Goal: Task Accomplishment & Management: Manage account settings

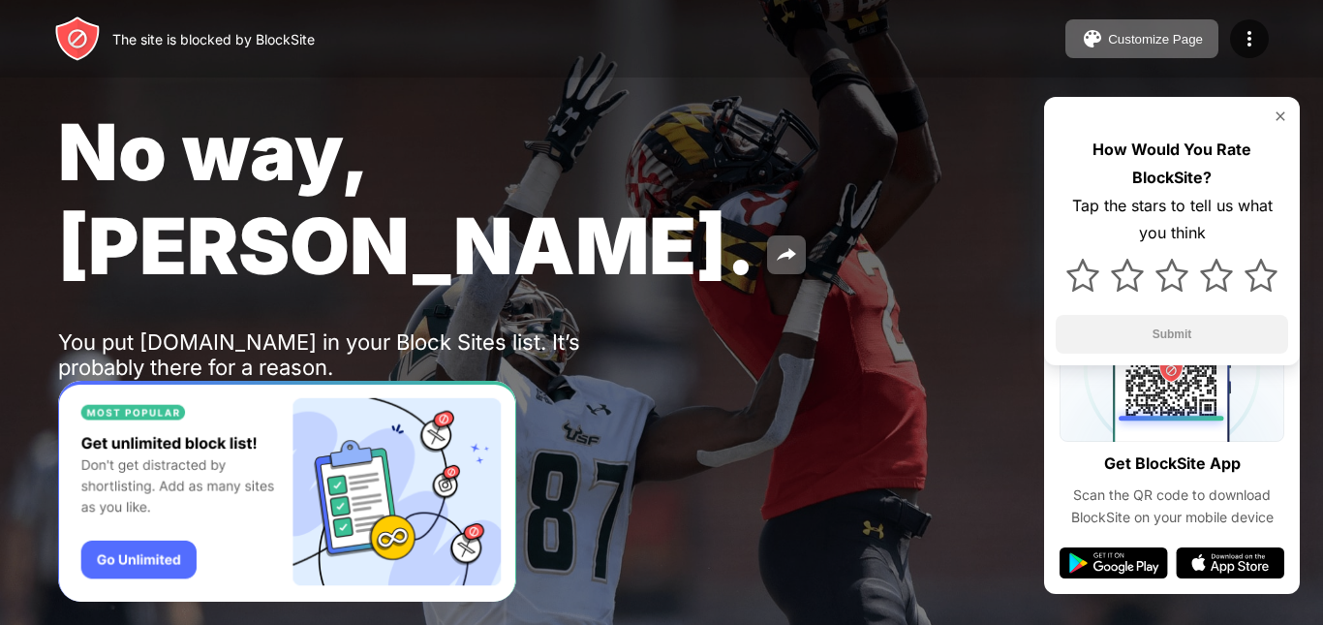
click at [1280, 121] on img at bounding box center [1280, 115] width 15 height 15
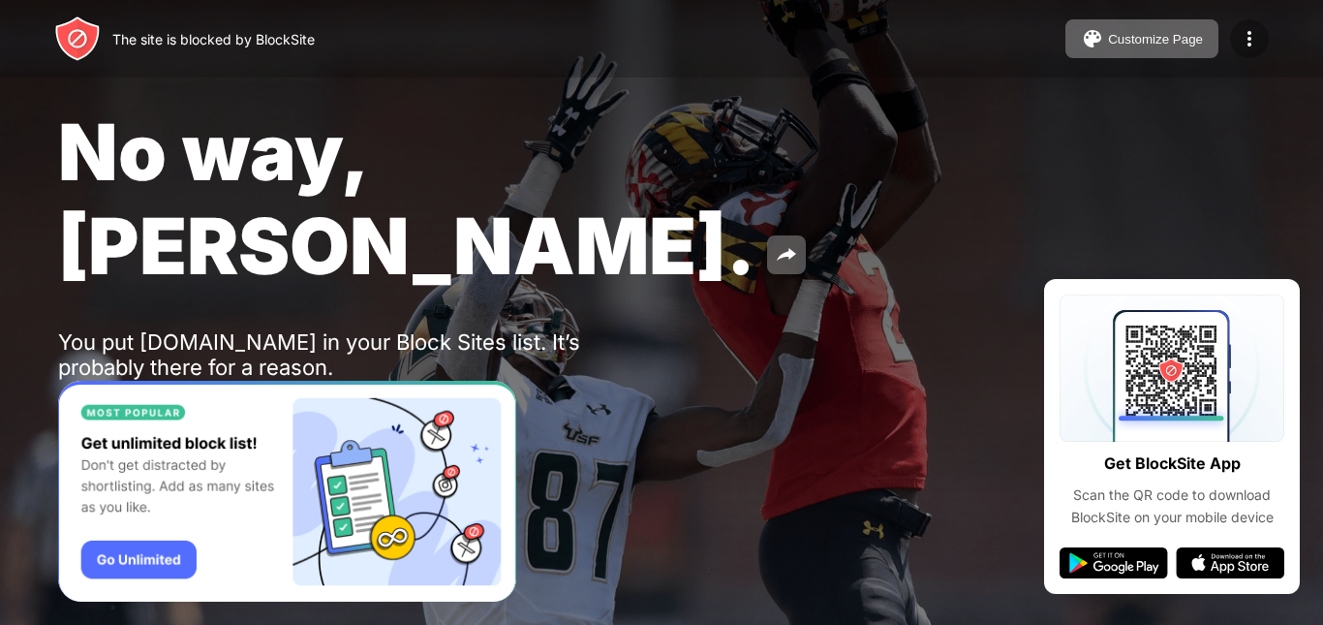
click at [1245, 44] on img at bounding box center [1249, 38] width 23 height 23
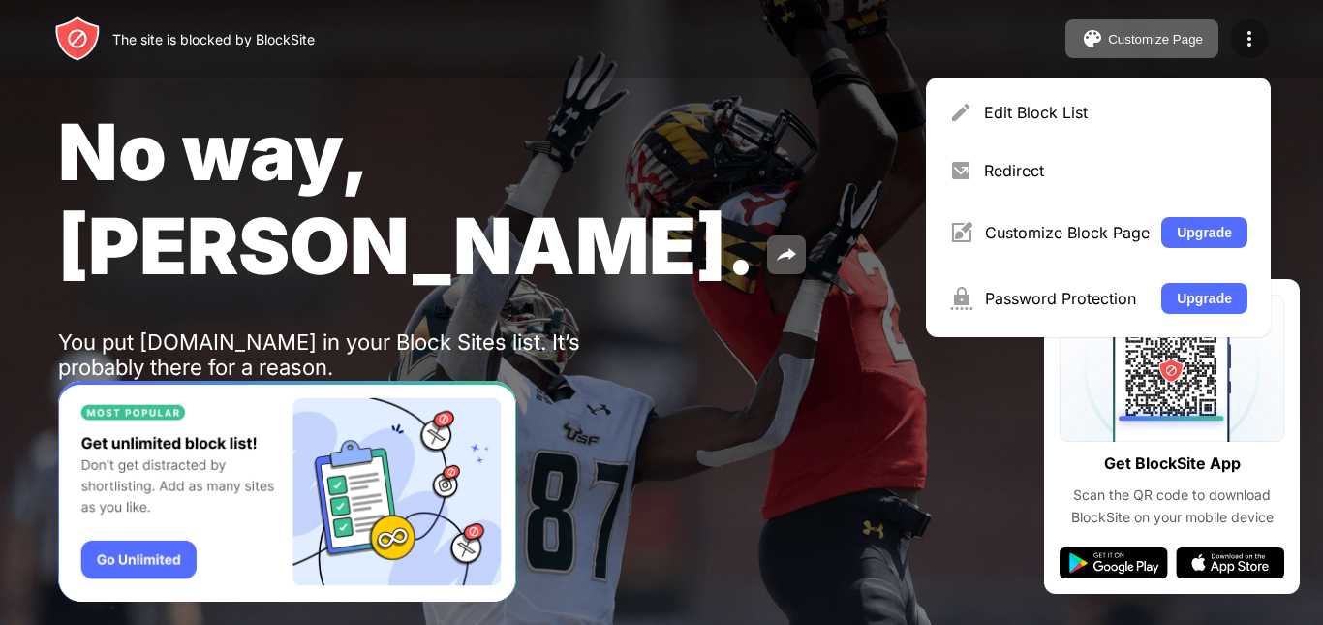
click at [1248, 32] on img at bounding box center [1249, 38] width 23 height 23
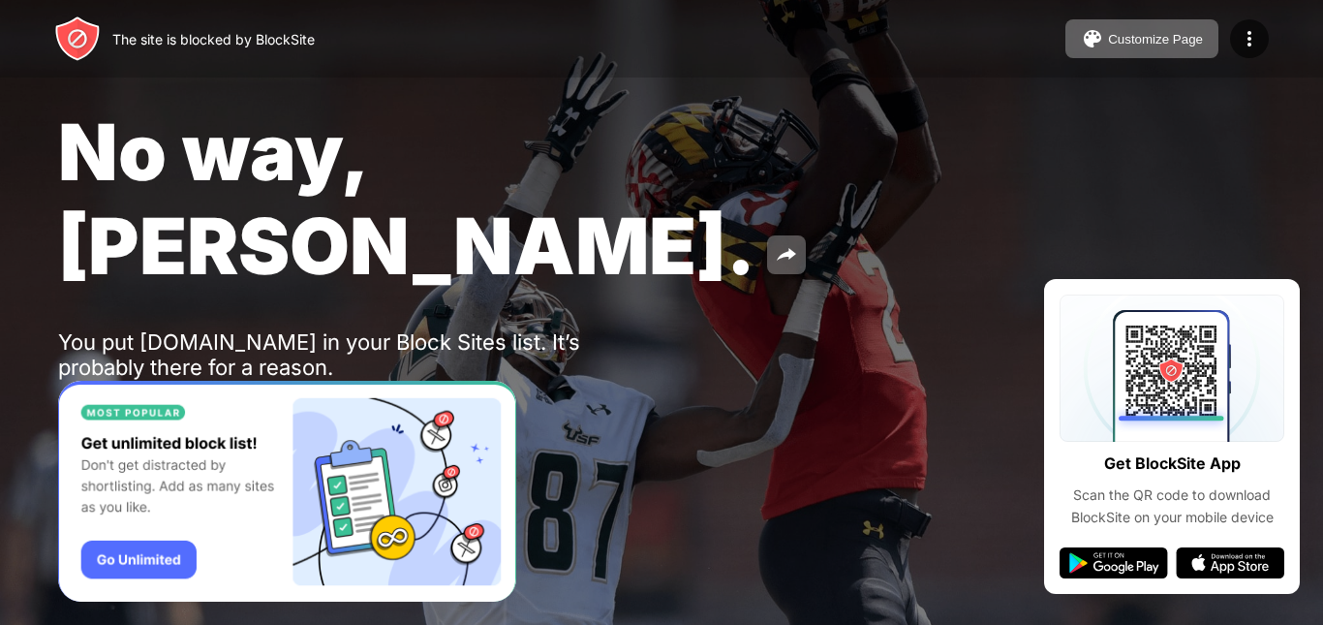
click at [83, 407] on img at bounding box center [77, 418] width 23 height 23
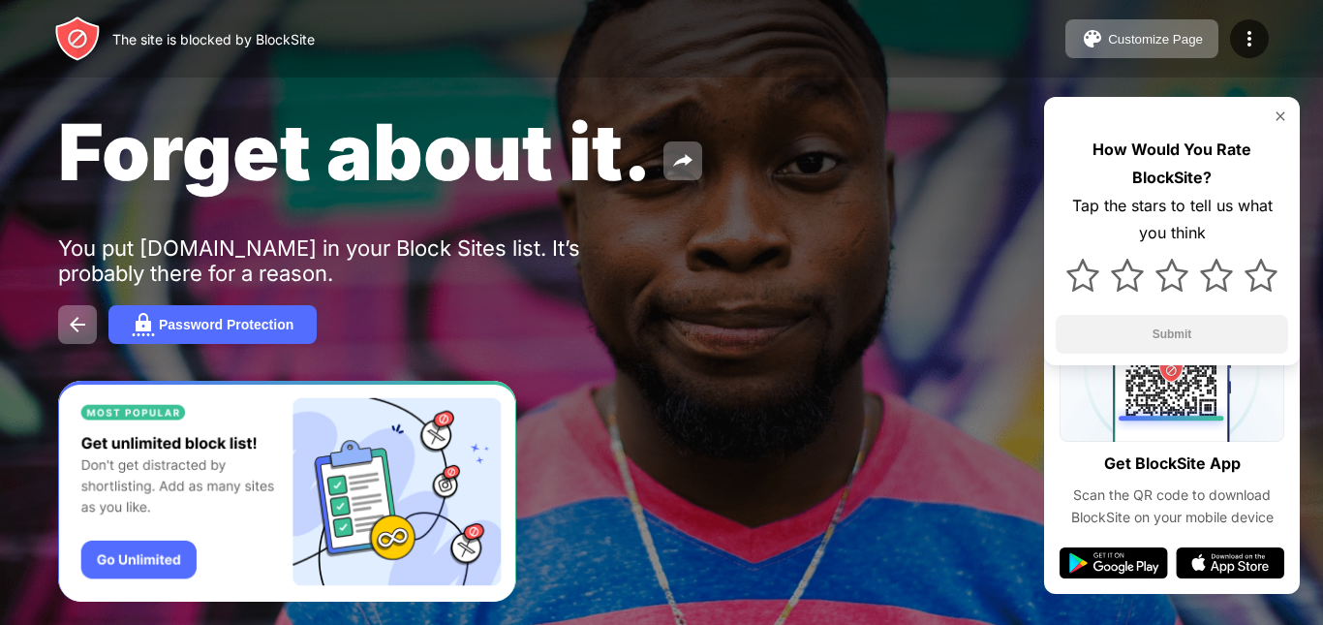
click at [1278, 111] on img at bounding box center [1280, 115] width 15 height 15
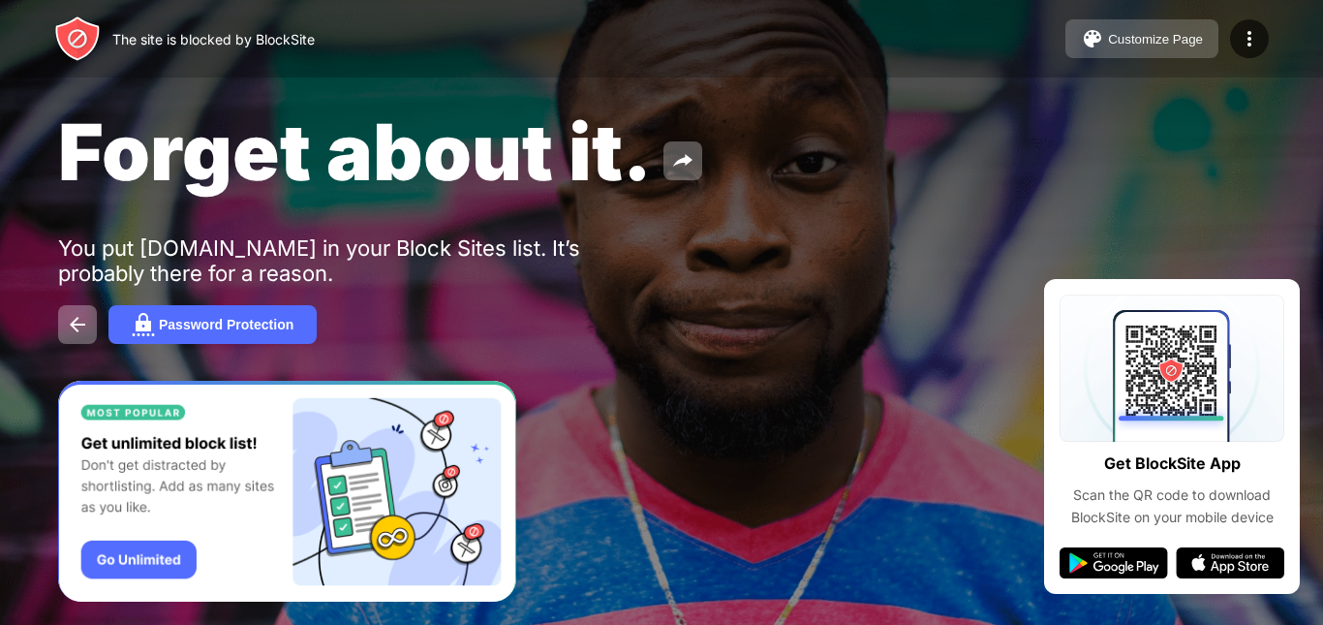
click at [1125, 38] on div "Customize Page" at bounding box center [1155, 39] width 95 height 15
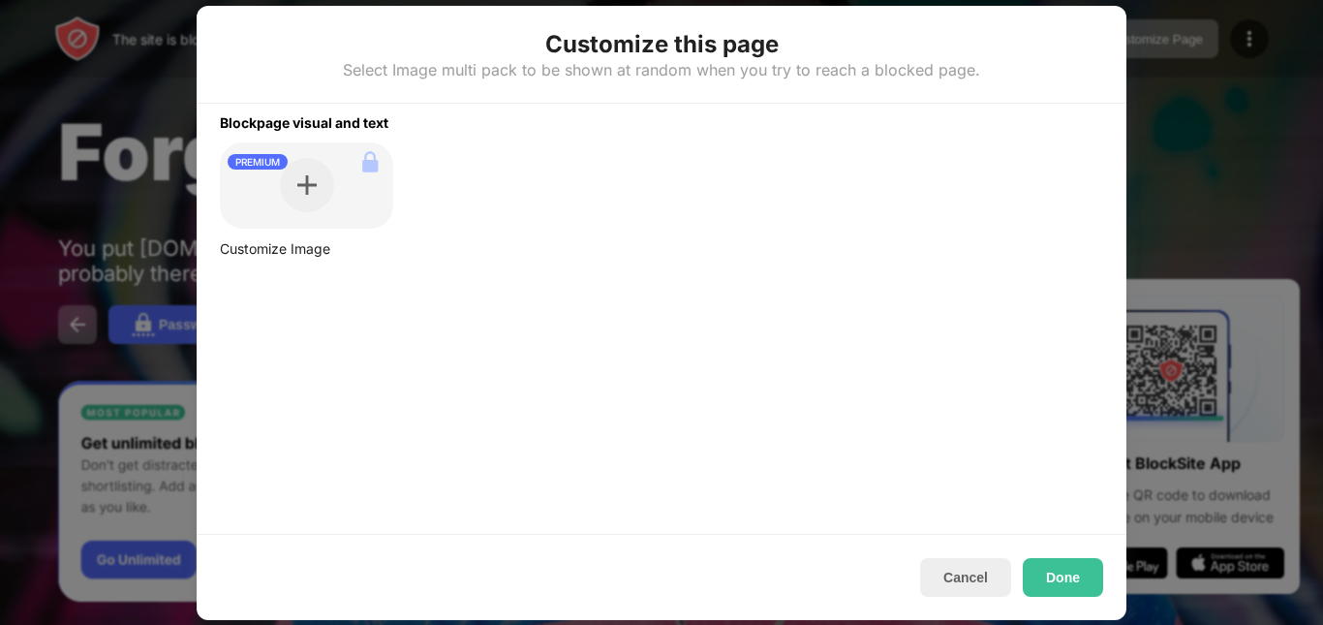
click at [331, 206] on div "PREMIUM" at bounding box center [306, 185] width 173 height 87
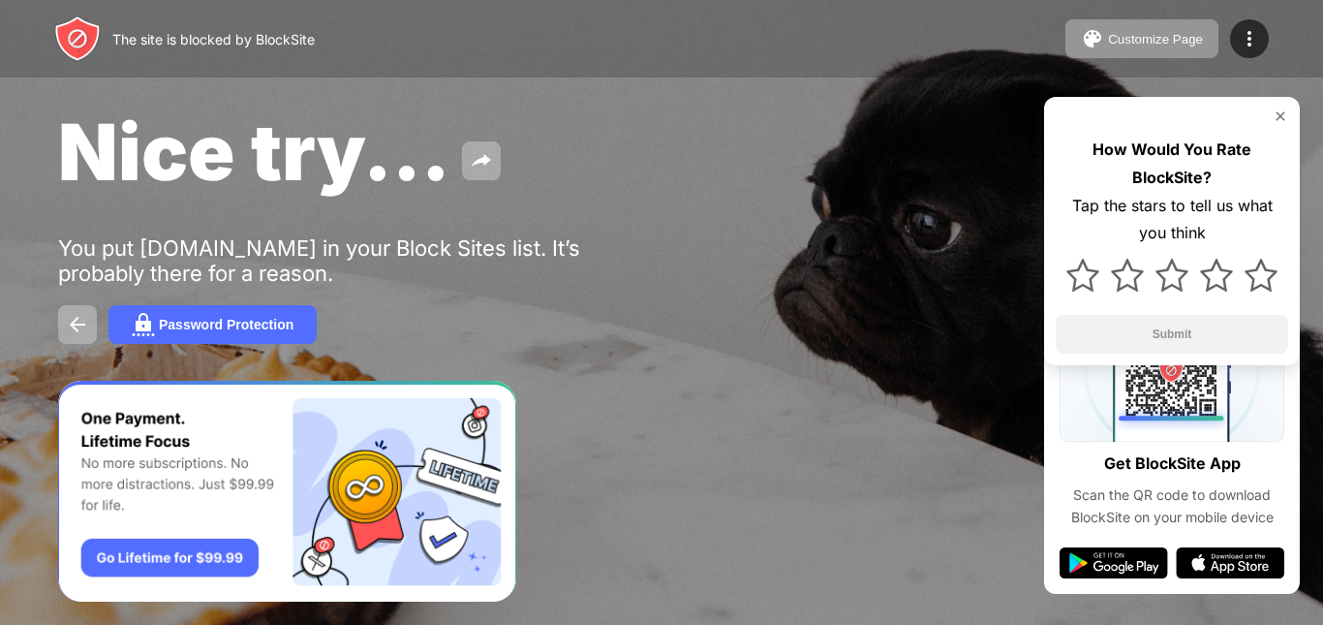
click at [1278, 120] on img at bounding box center [1280, 115] width 15 height 15
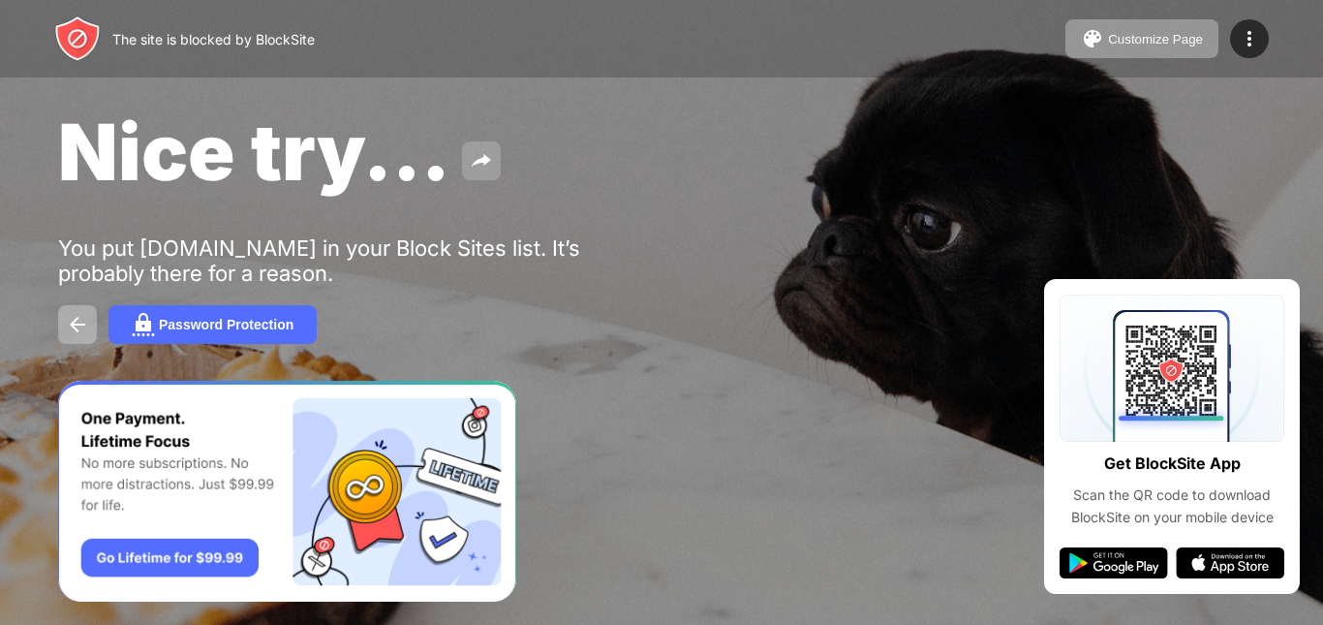
click at [472, 154] on img at bounding box center [481, 160] width 23 height 23
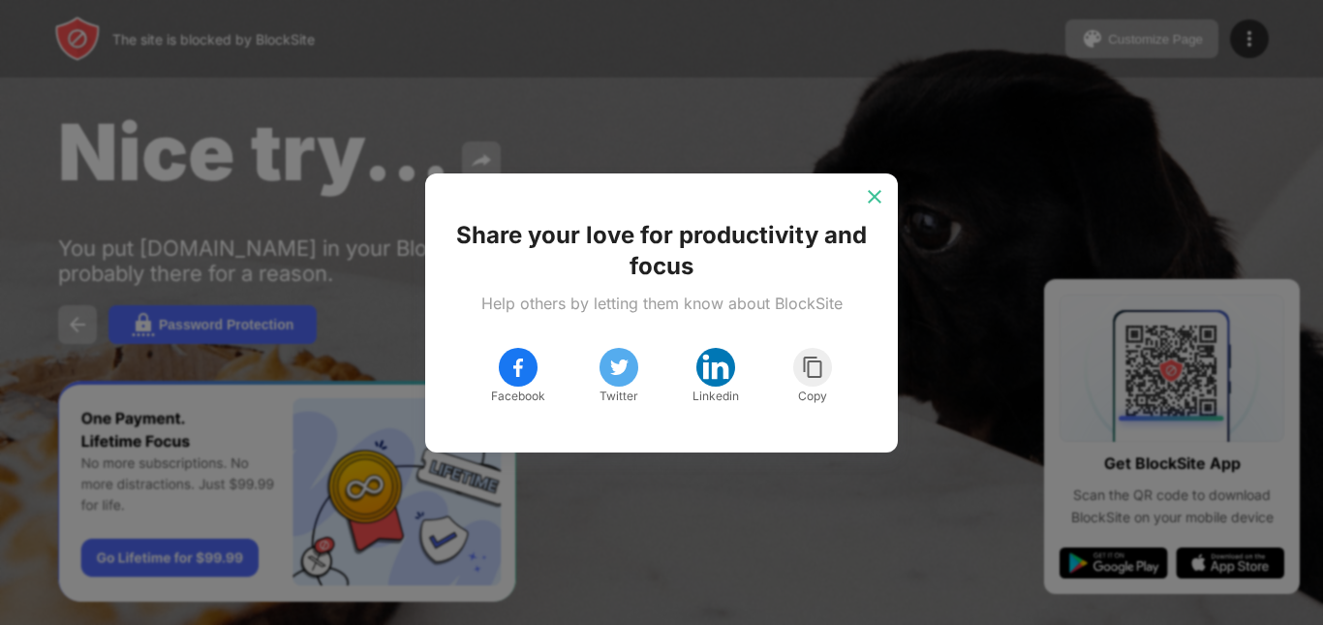
click at [874, 201] on img at bounding box center [874, 196] width 19 height 19
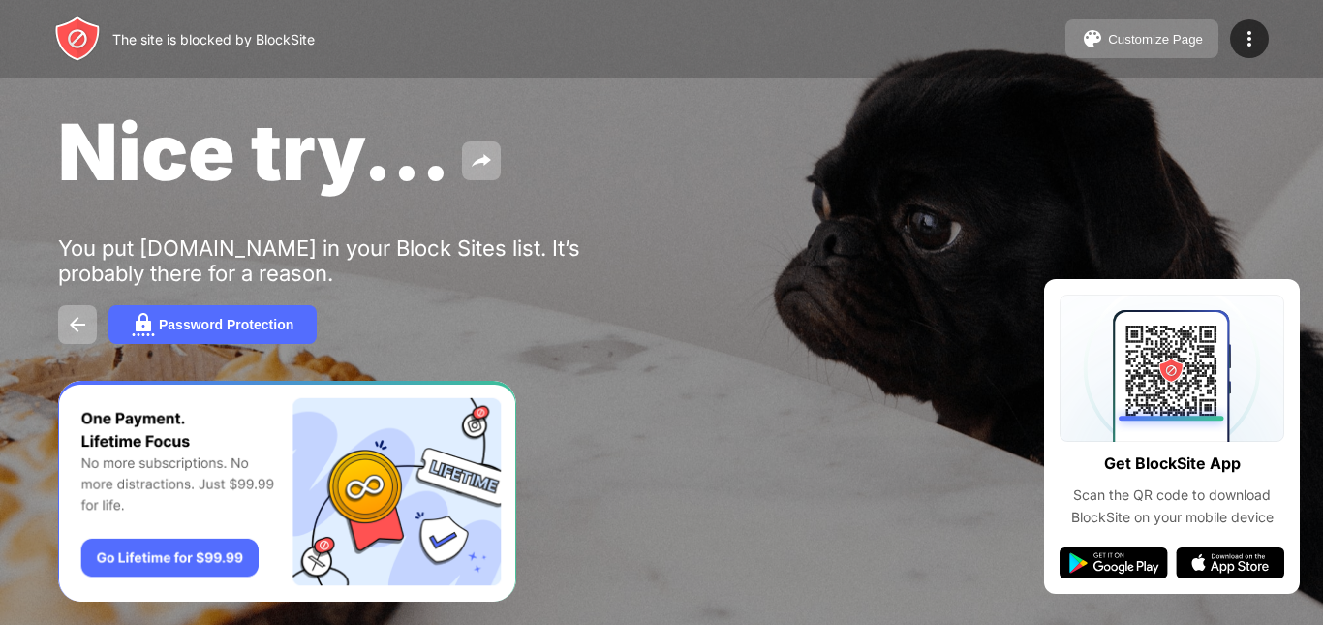
click at [1174, 35] on div "Customize Page" at bounding box center [1155, 39] width 95 height 15
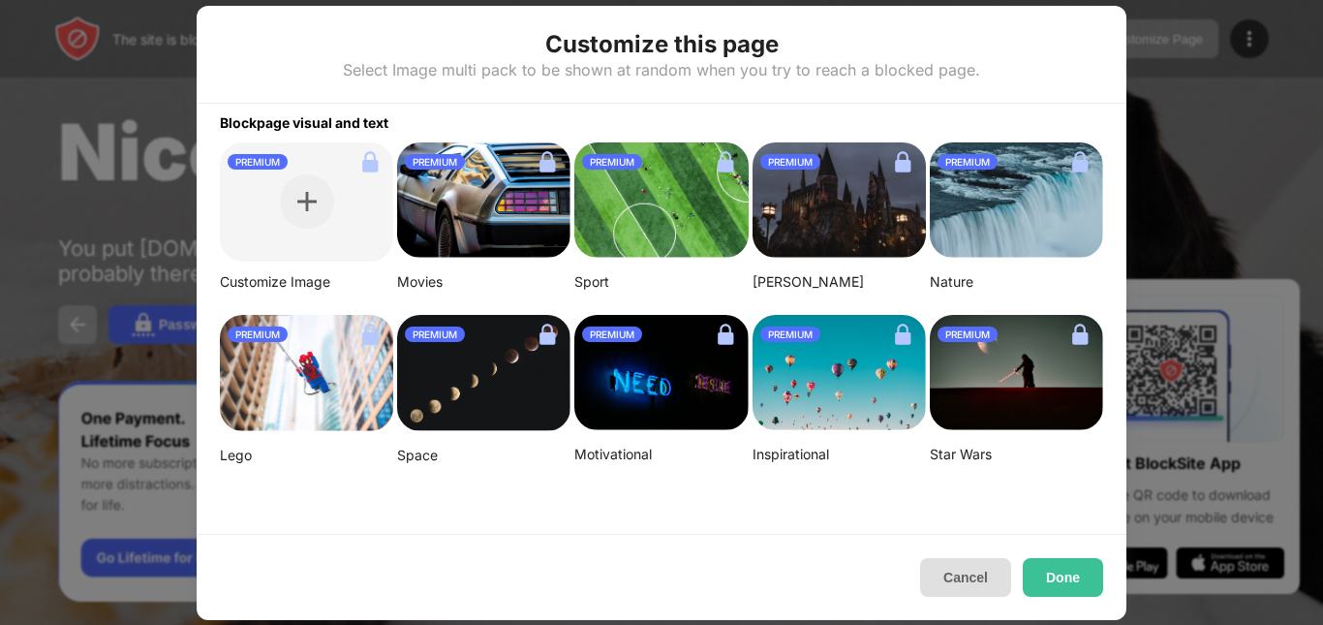
click at [977, 571] on button "Cancel" at bounding box center [965, 577] width 91 height 39
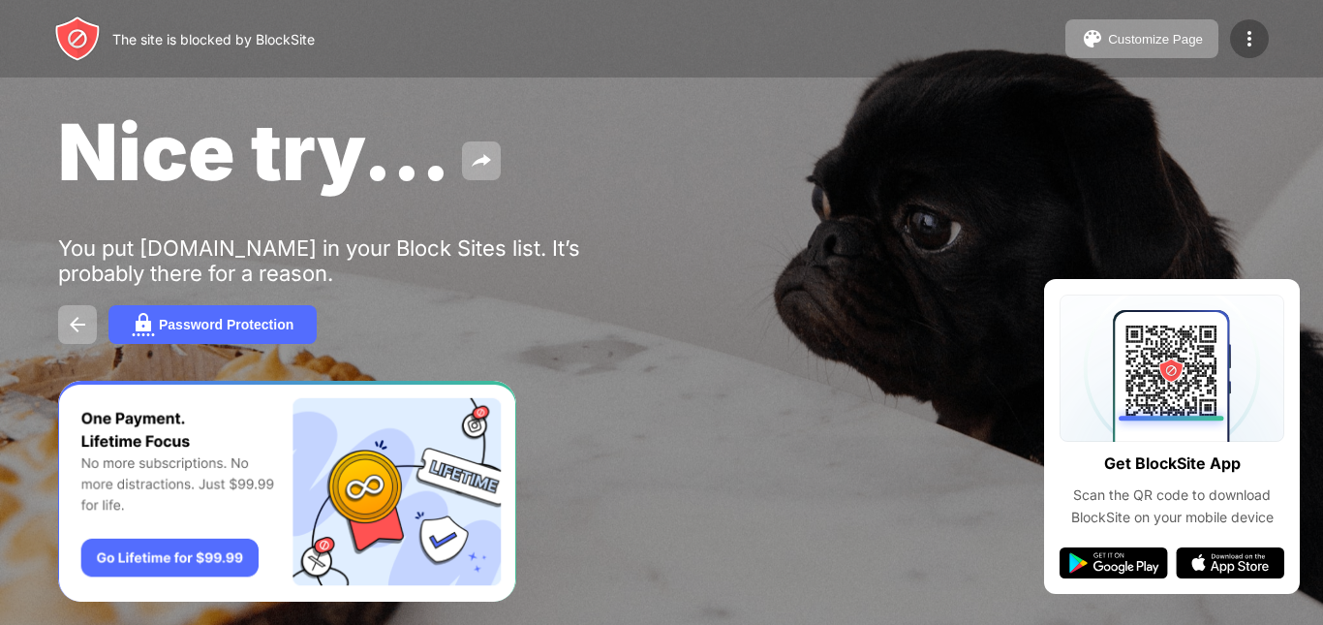
click at [1248, 31] on img at bounding box center [1249, 38] width 23 height 23
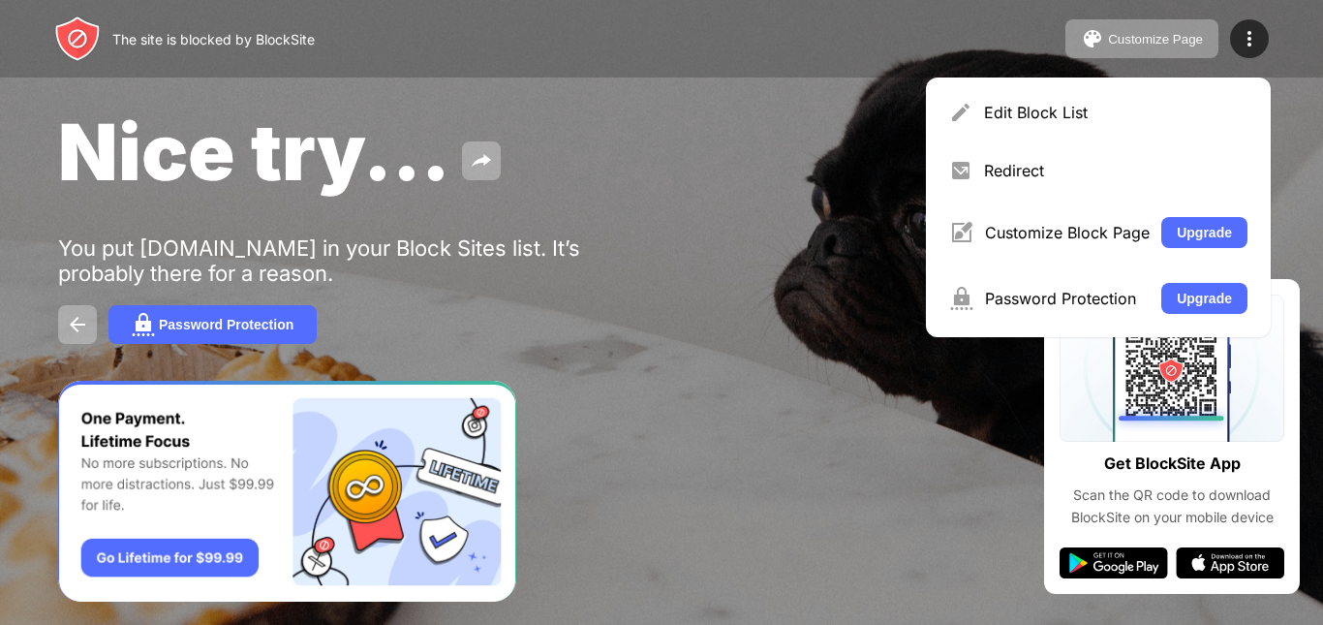
click at [649, 390] on div "Nice try... You put roblox.com in your Block Sites list. It’s probably there fo…" at bounding box center [661, 224] width 1323 height 448
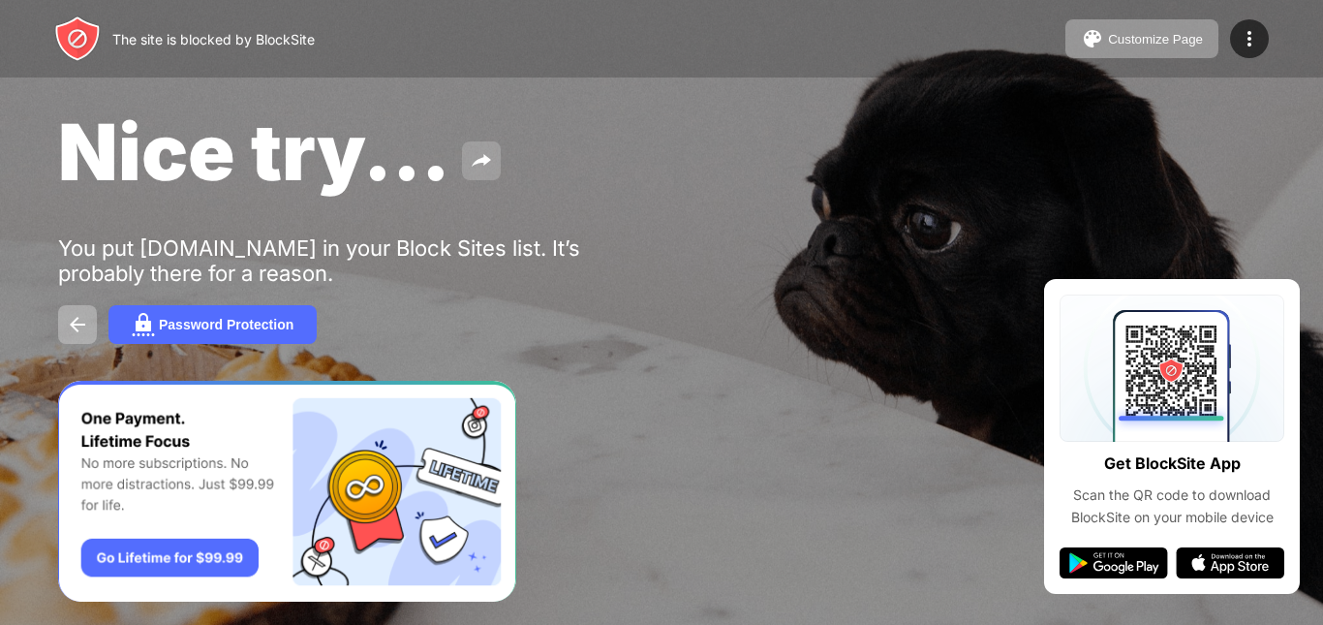
click at [472, 161] on img at bounding box center [481, 160] width 23 height 23
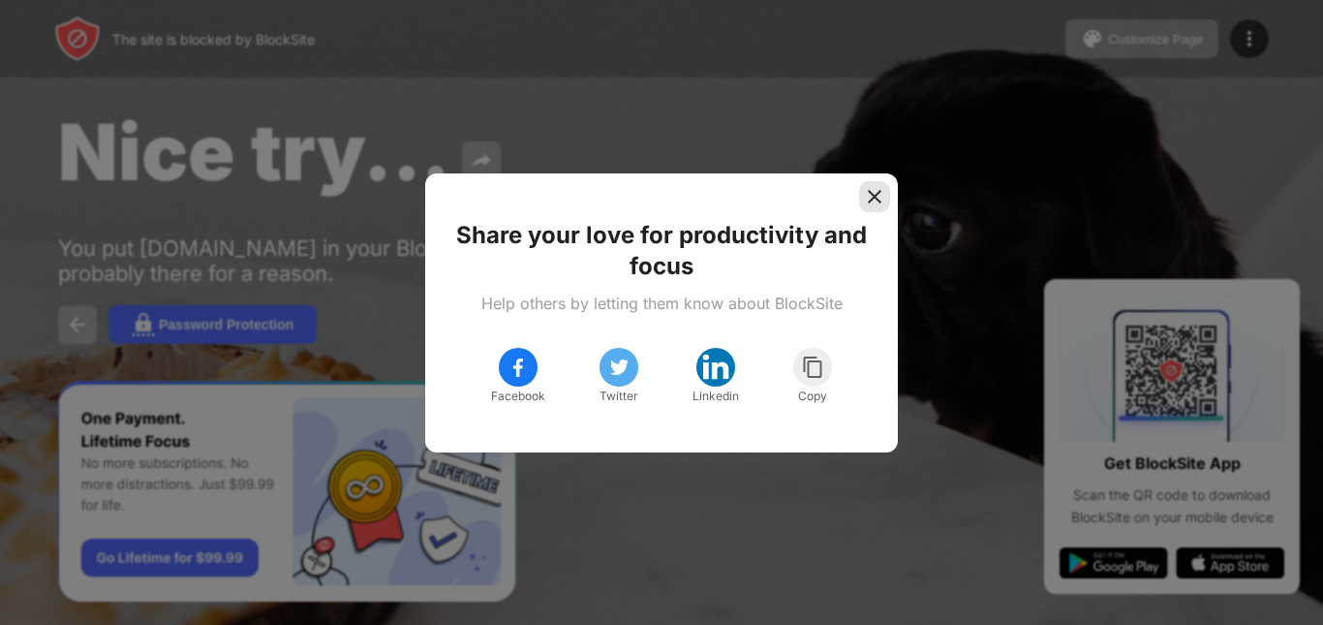
click at [865, 191] on img at bounding box center [874, 196] width 19 height 19
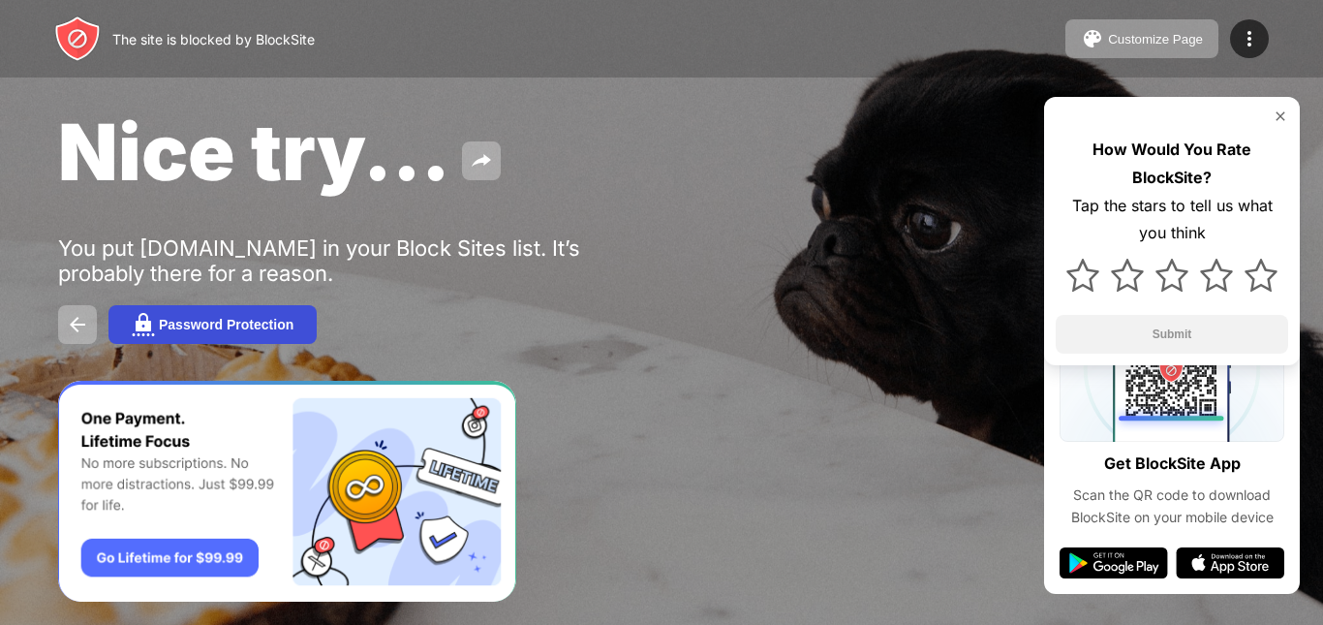
click at [159, 323] on div "Password Protection" at bounding box center [226, 324] width 135 height 15
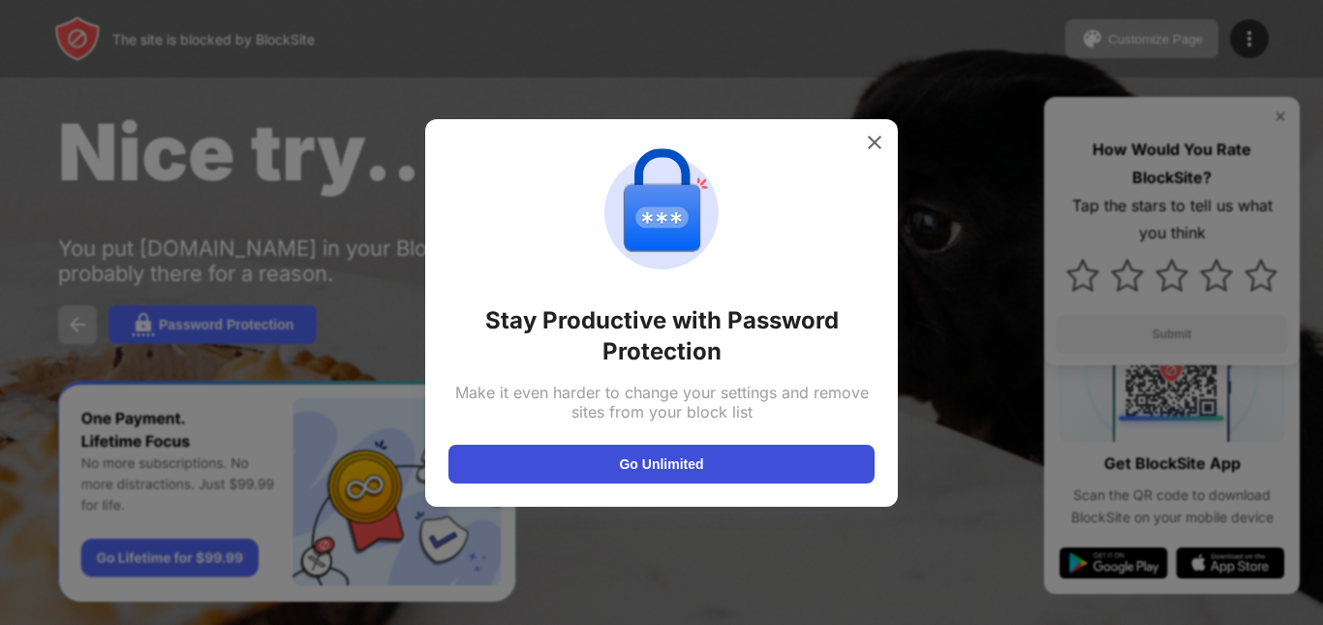
click at [630, 477] on button "Go Unlimited" at bounding box center [661, 464] width 426 height 39
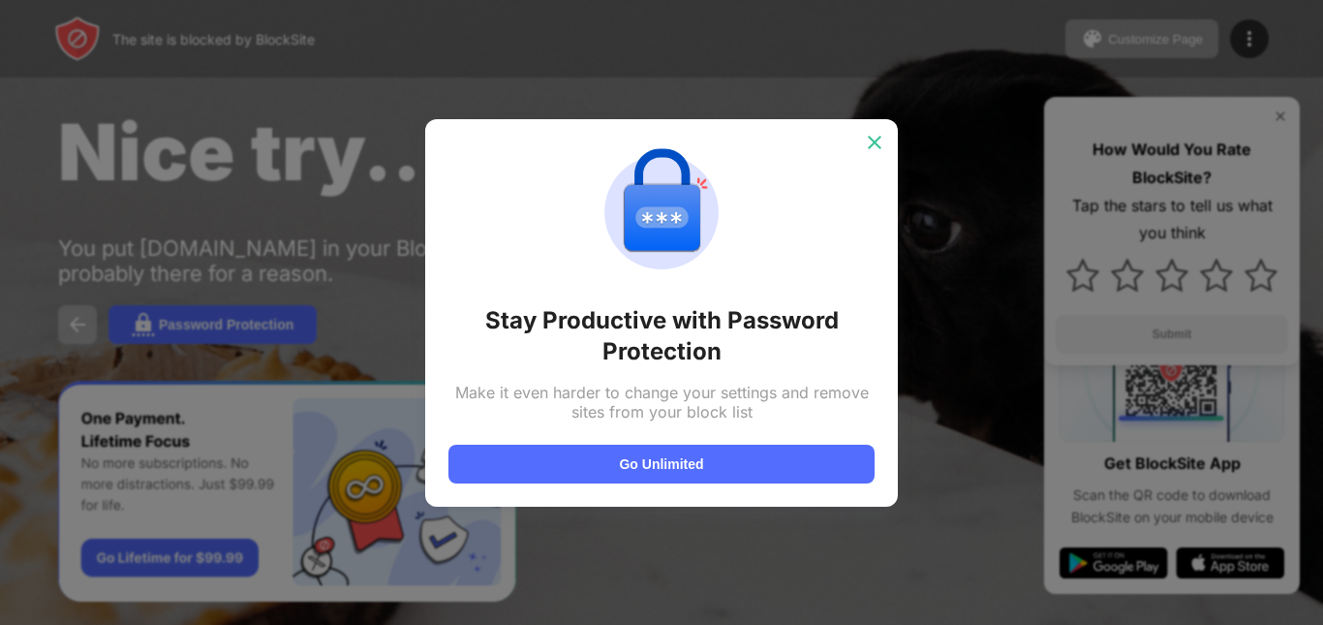
click at [870, 146] on img at bounding box center [874, 142] width 19 height 19
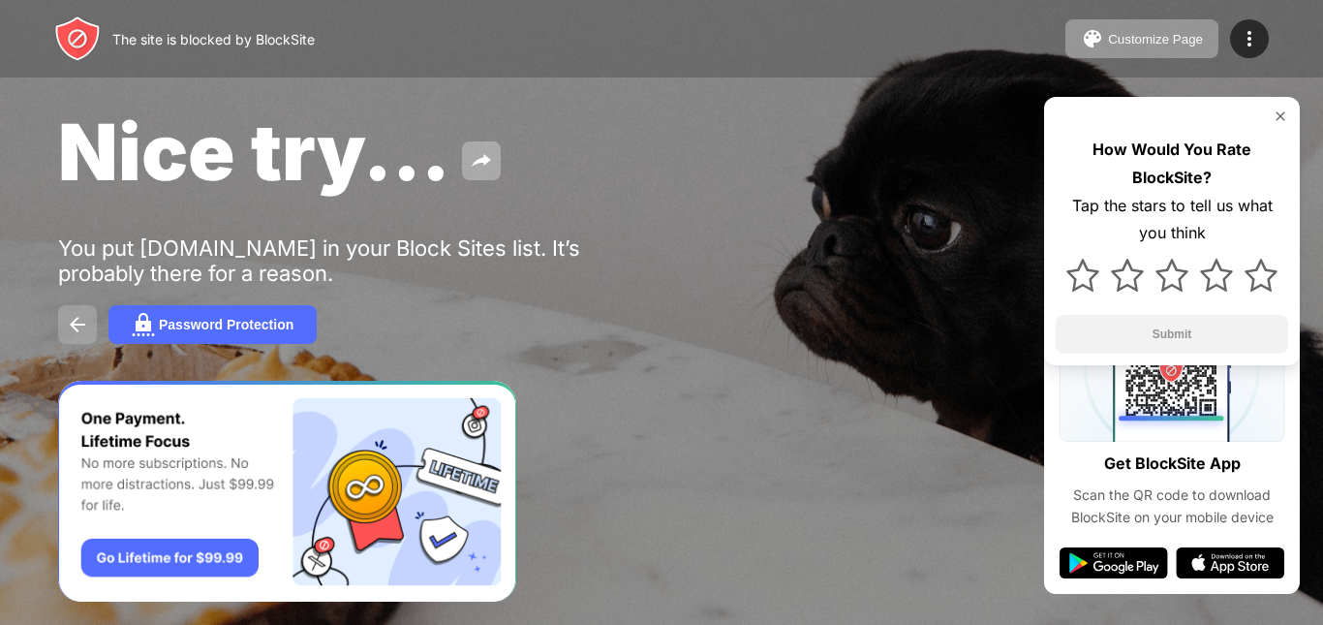
click at [90, 323] on button at bounding box center [77, 324] width 39 height 39
click at [1280, 119] on img at bounding box center [1280, 115] width 15 height 15
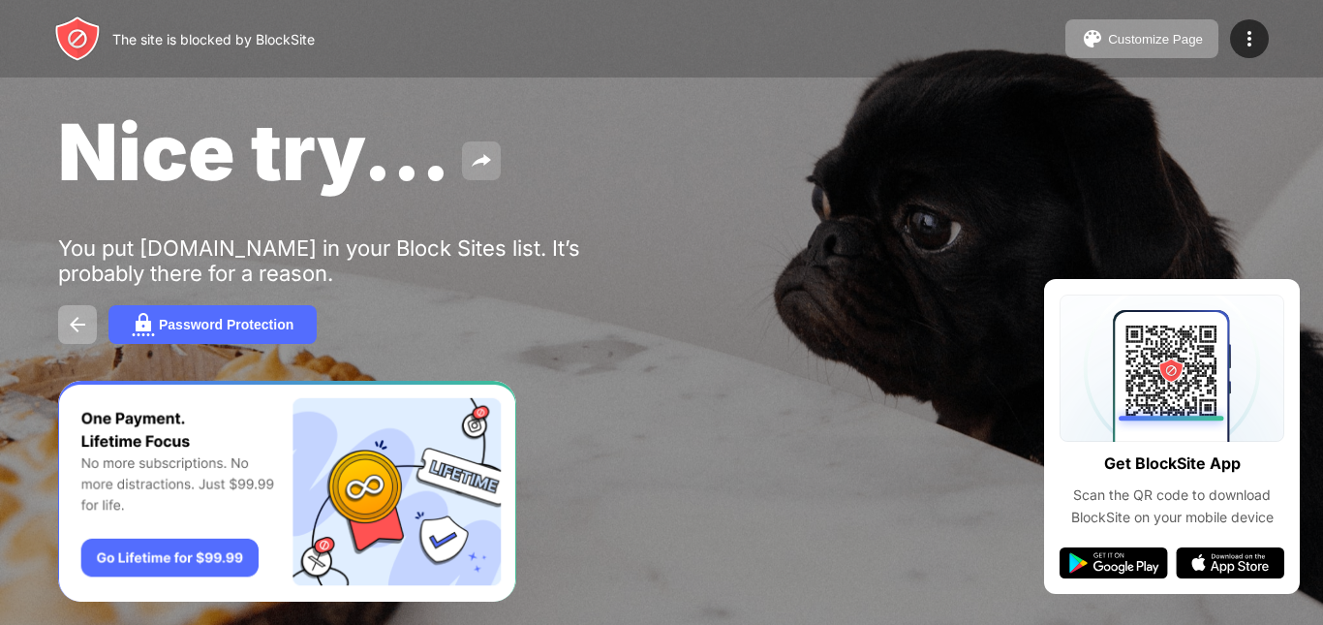
click at [484, 158] on img at bounding box center [481, 160] width 23 height 23
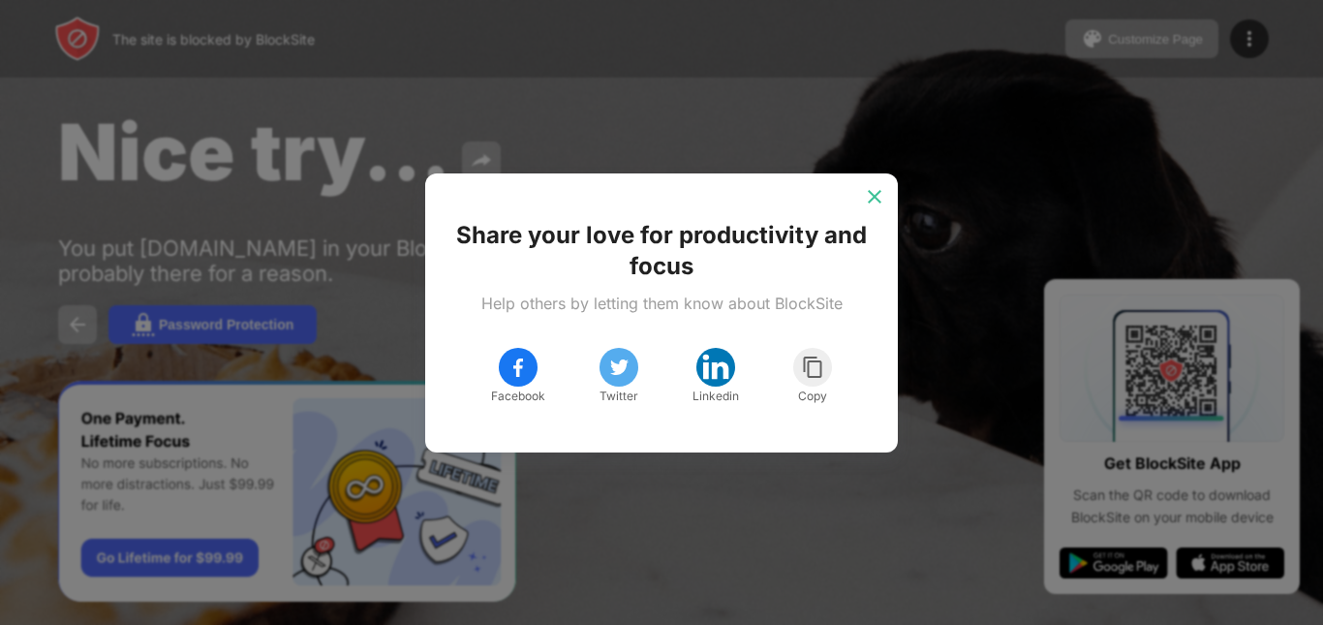
click at [867, 195] on img at bounding box center [874, 196] width 19 height 19
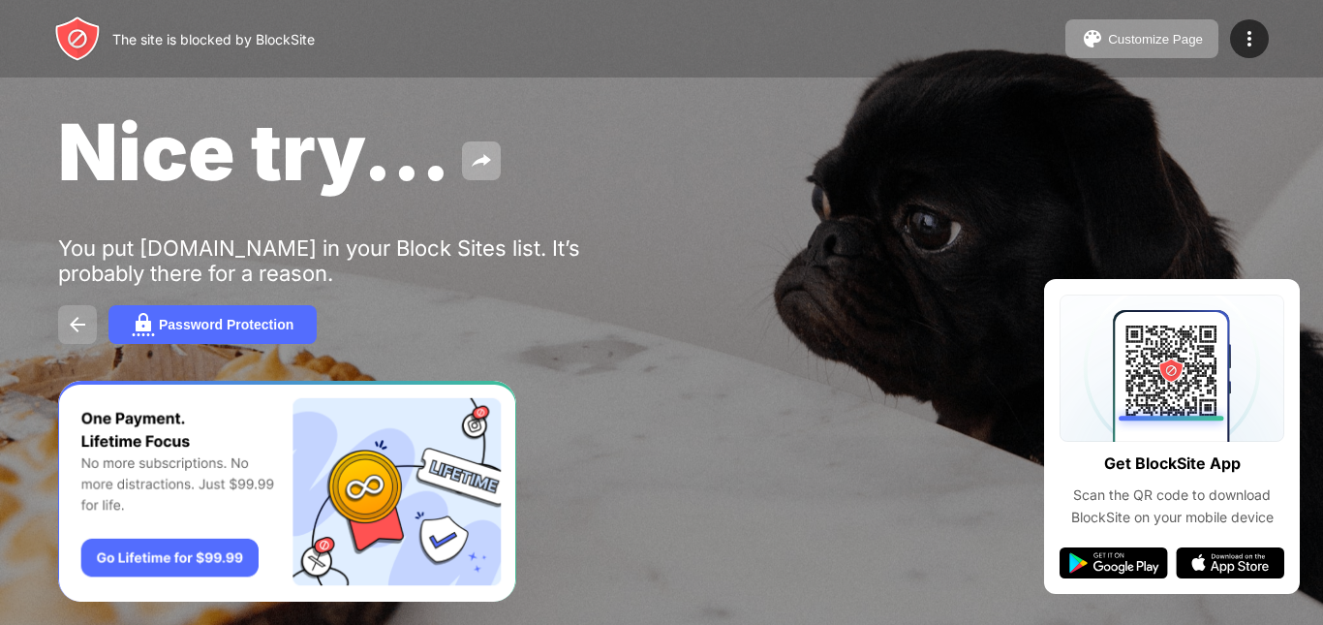
click at [73, 324] on img at bounding box center [77, 324] width 23 height 23
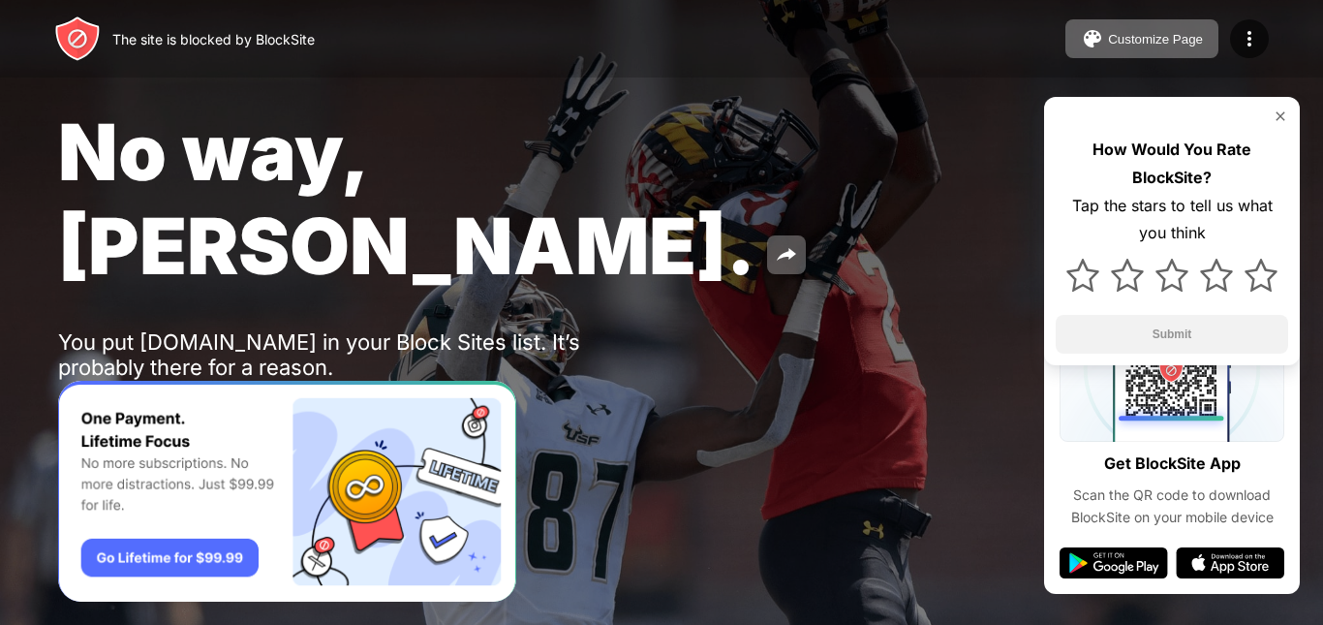
click at [1276, 116] on img at bounding box center [1280, 115] width 15 height 15
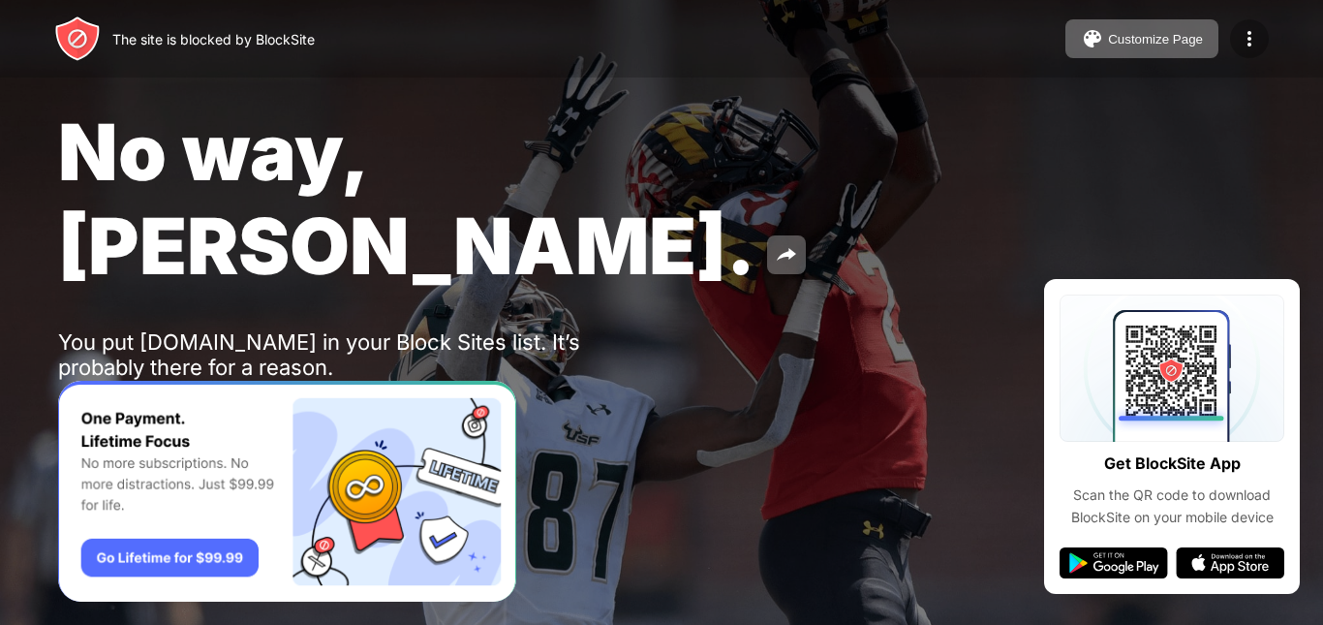
click at [1249, 45] on img at bounding box center [1249, 38] width 23 height 23
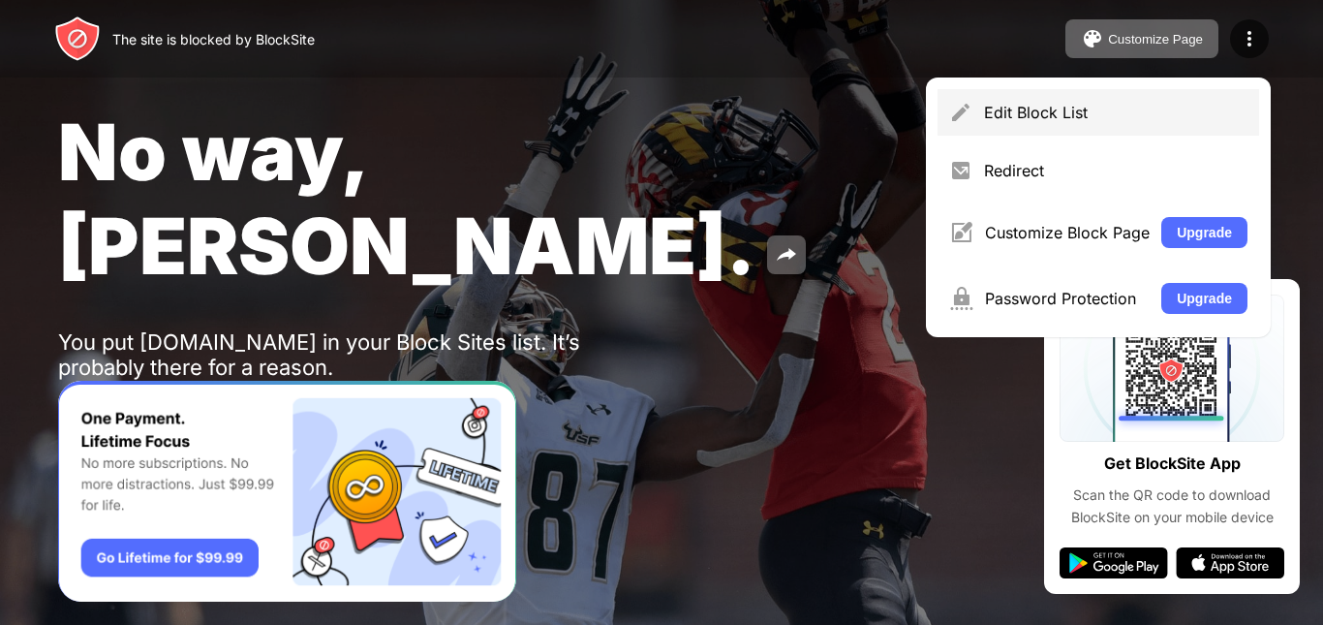
click at [1157, 122] on div "Edit Block List" at bounding box center [1099, 112] width 322 height 46
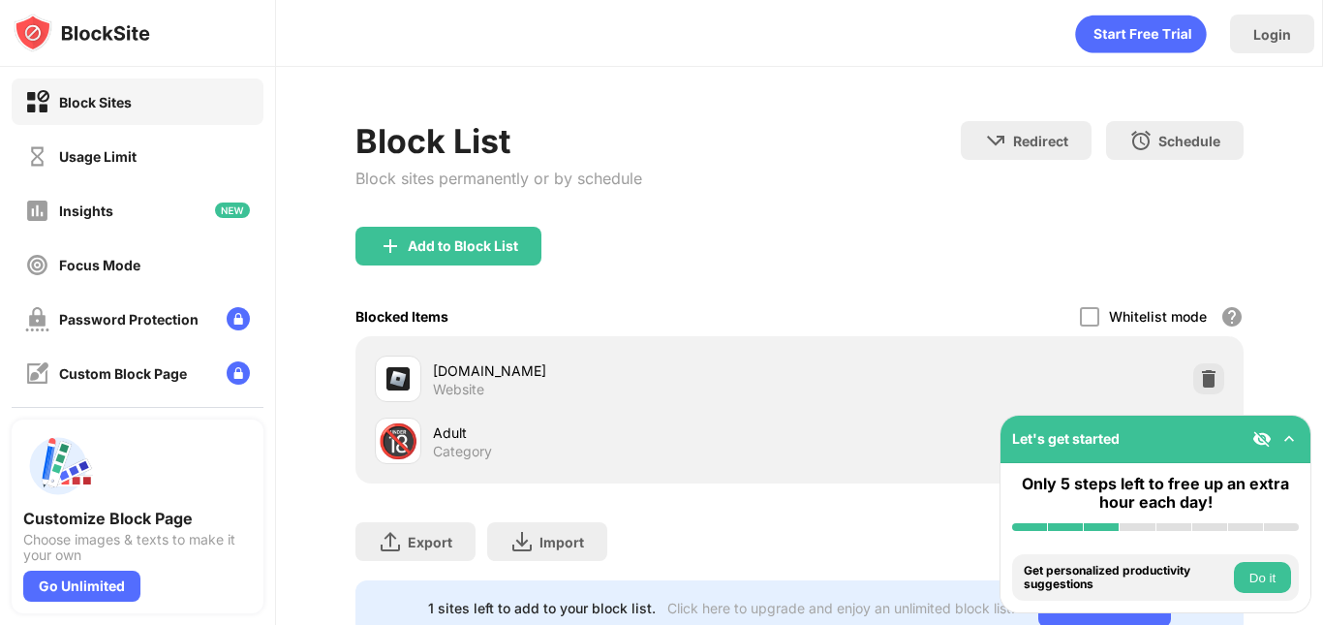
click at [496, 387] on div "roblox.com Website" at bounding box center [616, 379] width 367 height 38
click at [1199, 373] on img at bounding box center [1208, 378] width 19 height 19
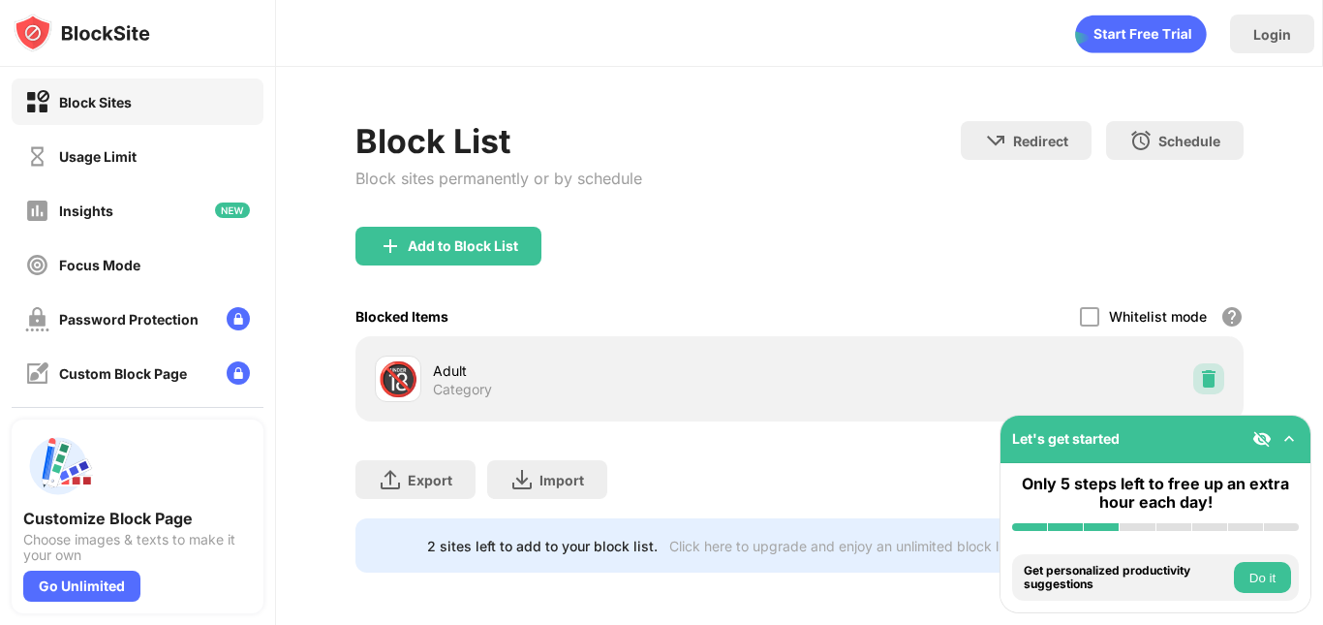
click at [1199, 373] on img at bounding box center [1208, 378] width 19 height 19
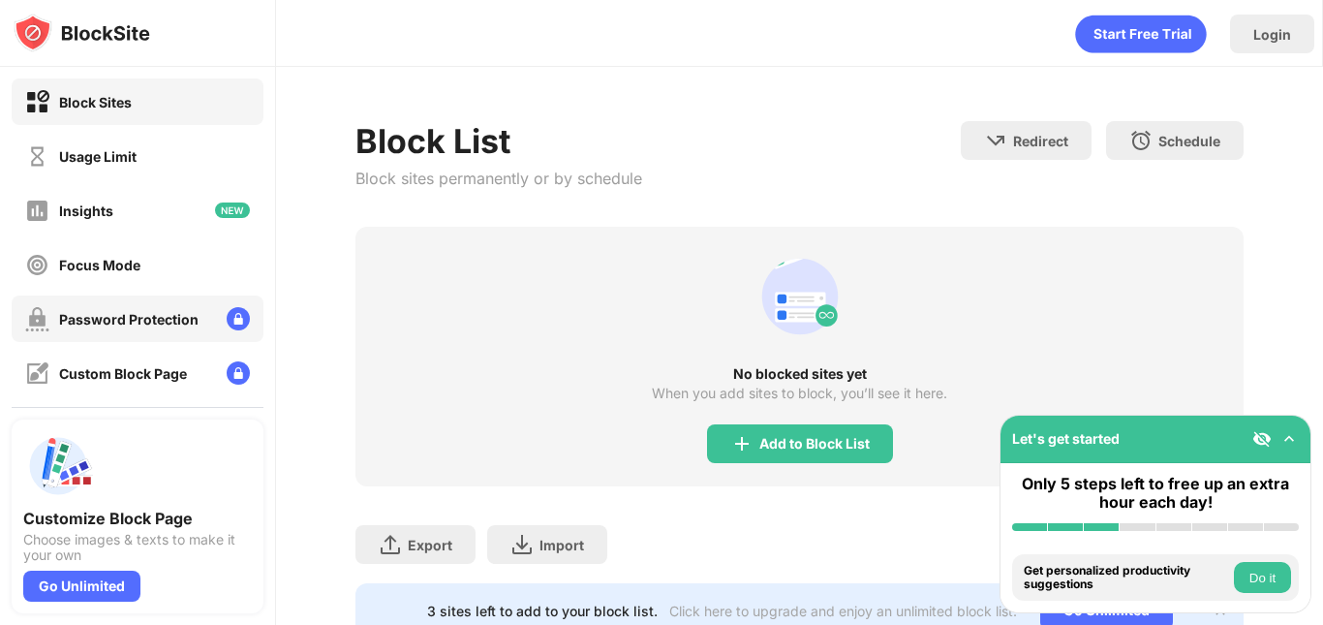
click at [134, 321] on div "Password Protection" at bounding box center [128, 319] width 139 height 16
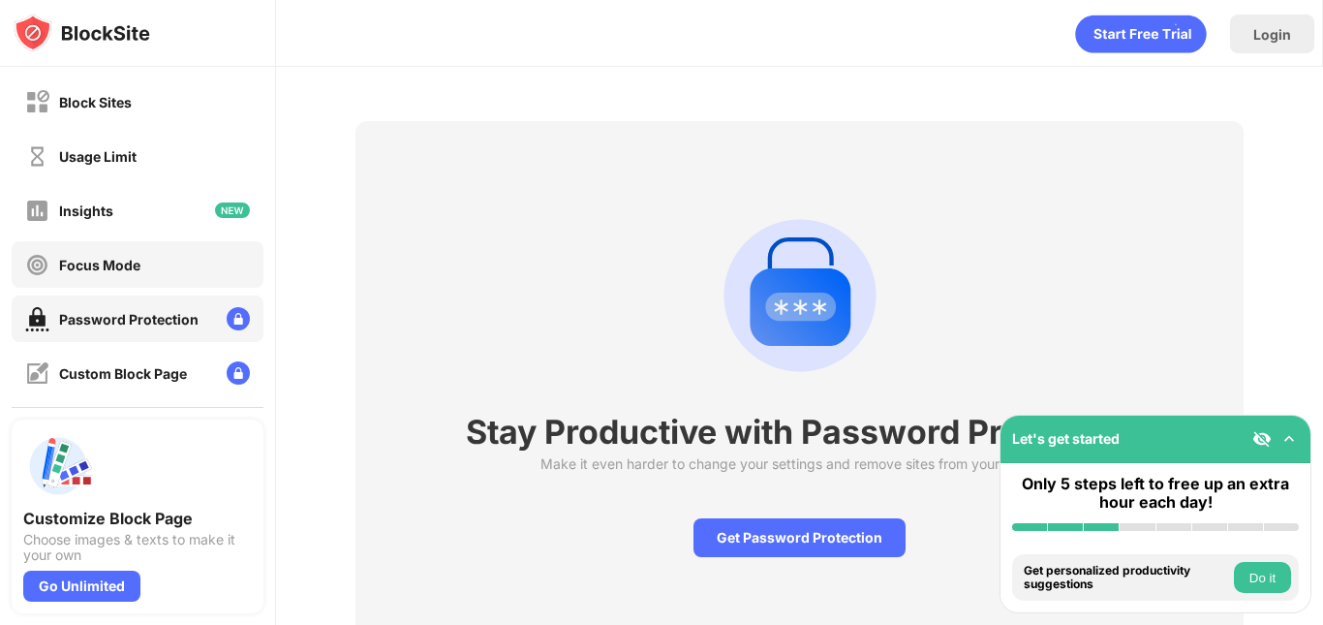
click at [119, 263] on div "Focus Mode" at bounding box center [99, 265] width 81 height 16
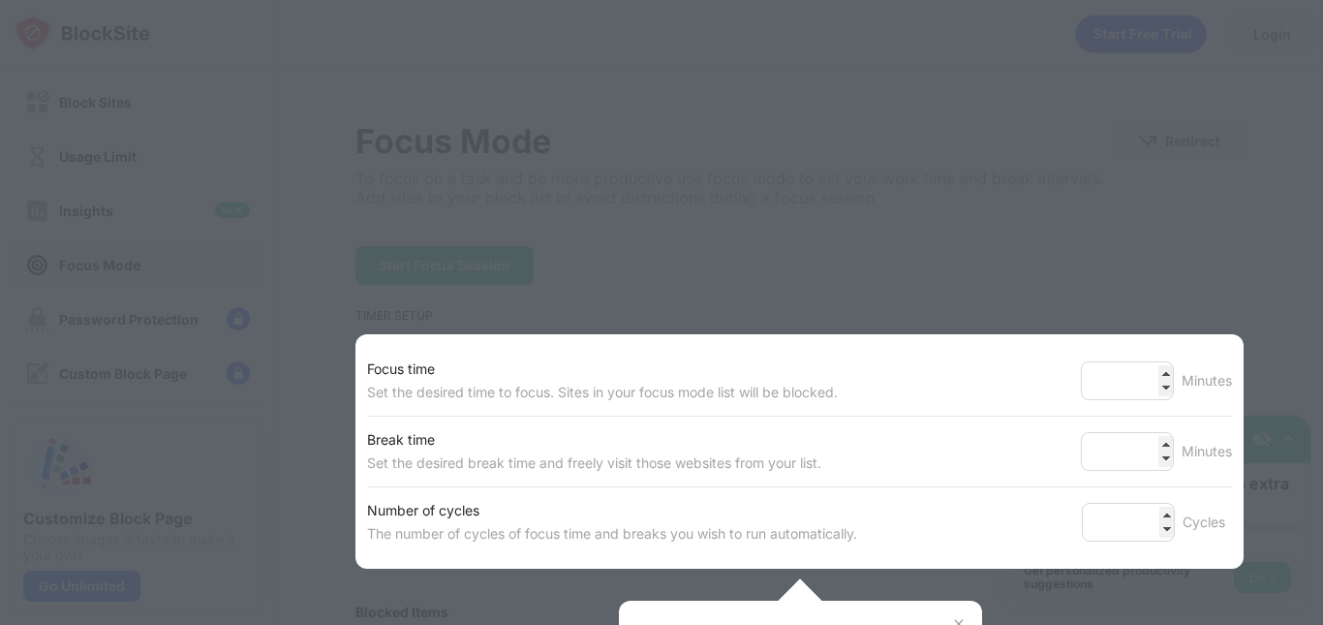
click at [1005, 243] on div at bounding box center [661, 312] width 1323 height 625
click at [581, 373] on div "Focus time" at bounding box center [602, 368] width 471 height 23
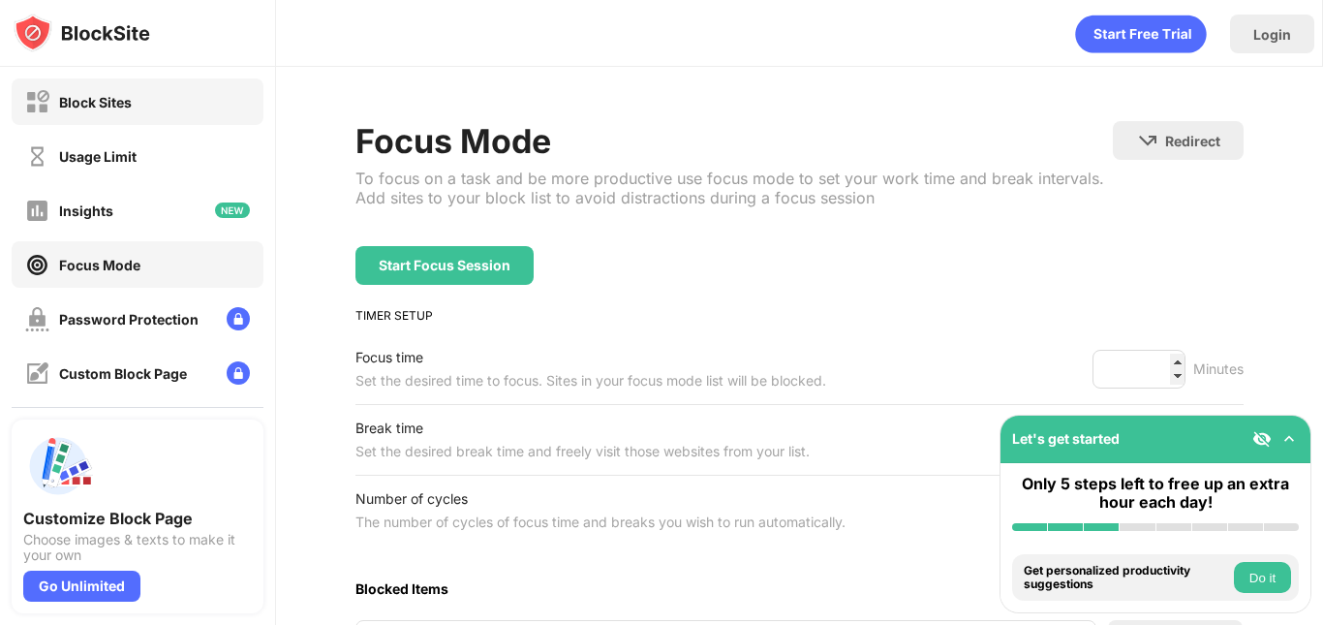
click at [173, 121] on div "Block Sites" at bounding box center [138, 101] width 252 height 46
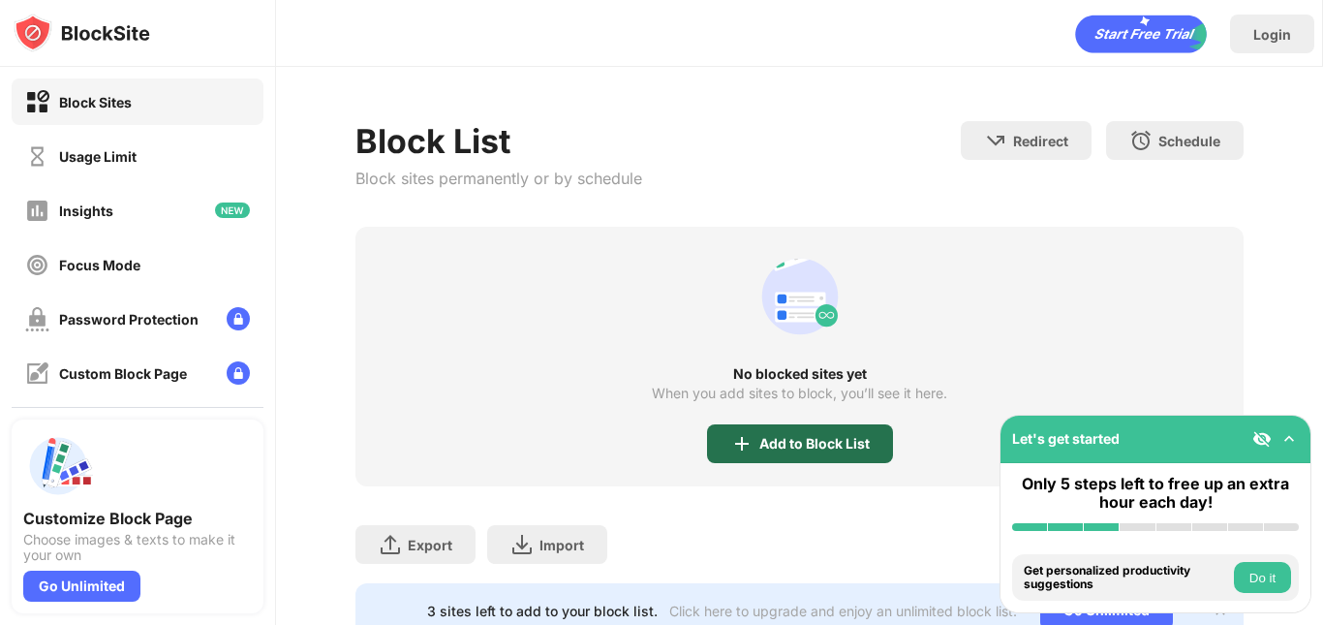
click at [773, 450] on div "Add to Block List" at bounding box center [814, 443] width 110 height 15
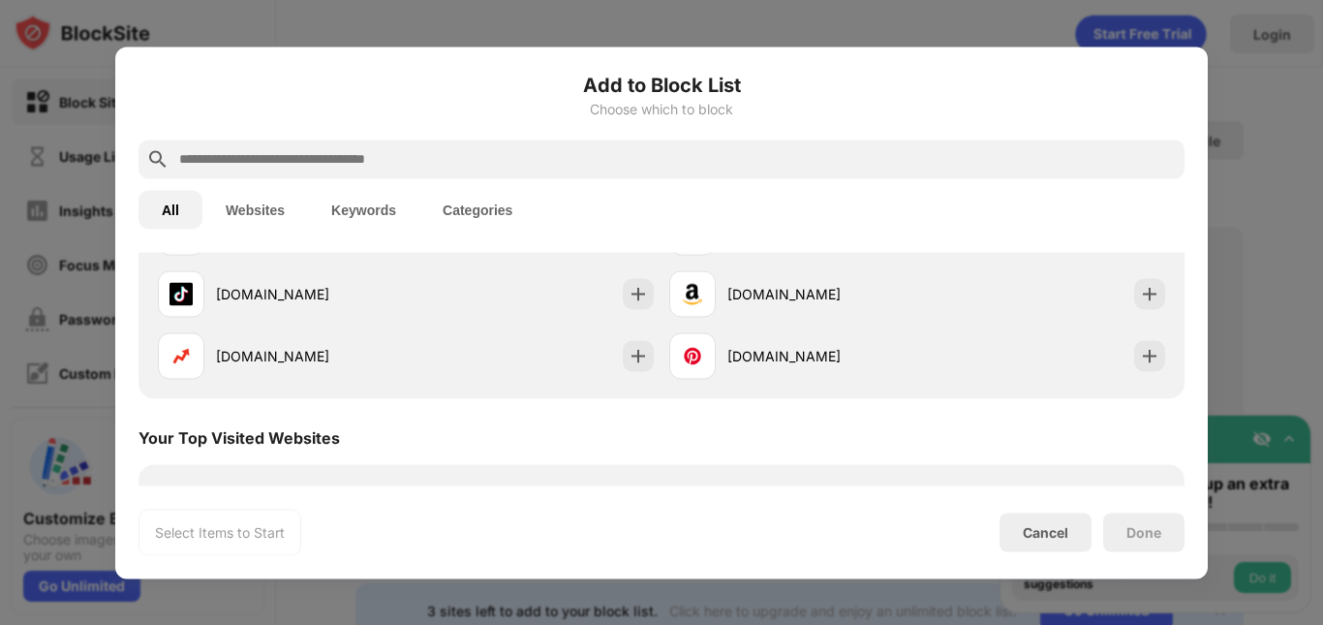
scroll to position [259, 0]
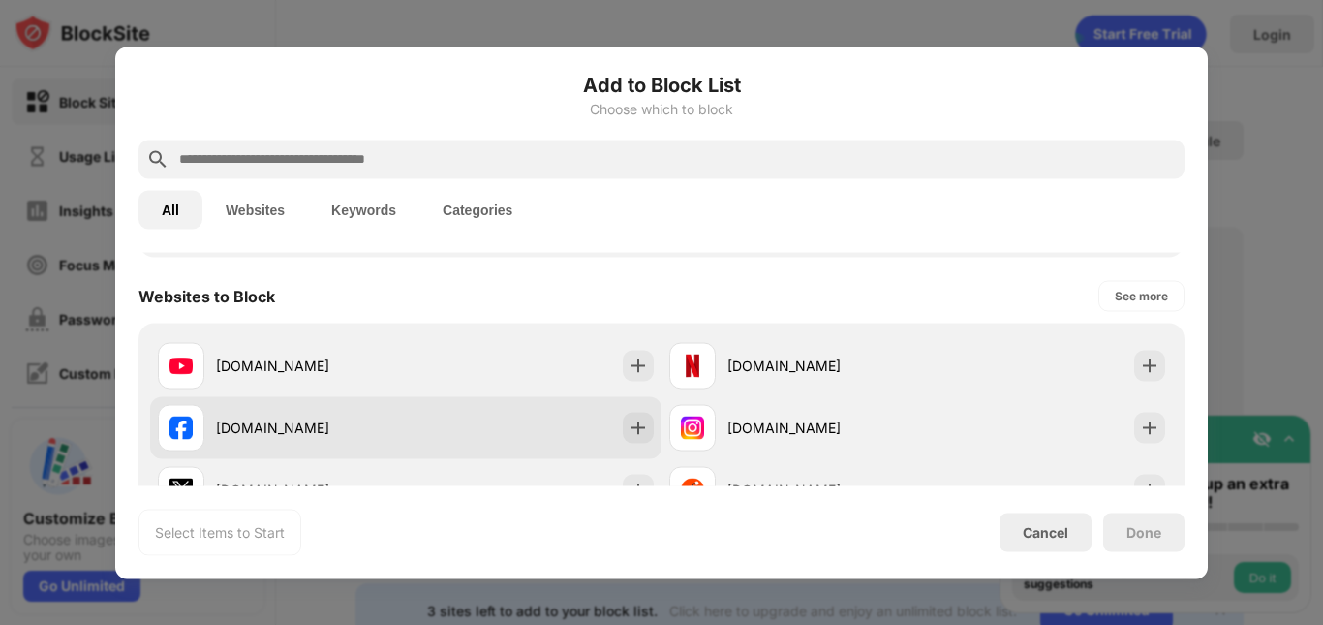
click at [319, 417] on div "[DOMAIN_NAME]" at bounding box center [311, 427] width 190 height 20
click at [317, 417] on div "[DOMAIN_NAME]" at bounding box center [311, 427] width 190 height 20
click at [355, 418] on div "[DOMAIN_NAME]" at bounding box center [311, 427] width 190 height 20
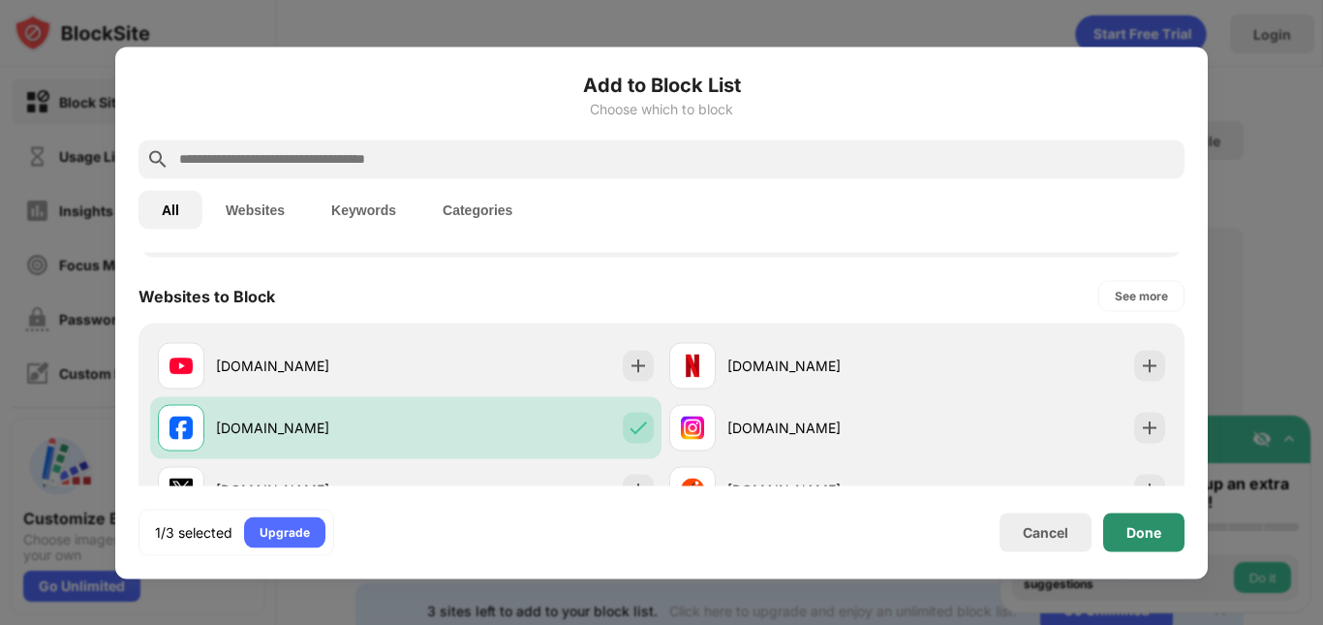
click at [1140, 536] on div "Done" at bounding box center [1143, 531] width 35 height 15
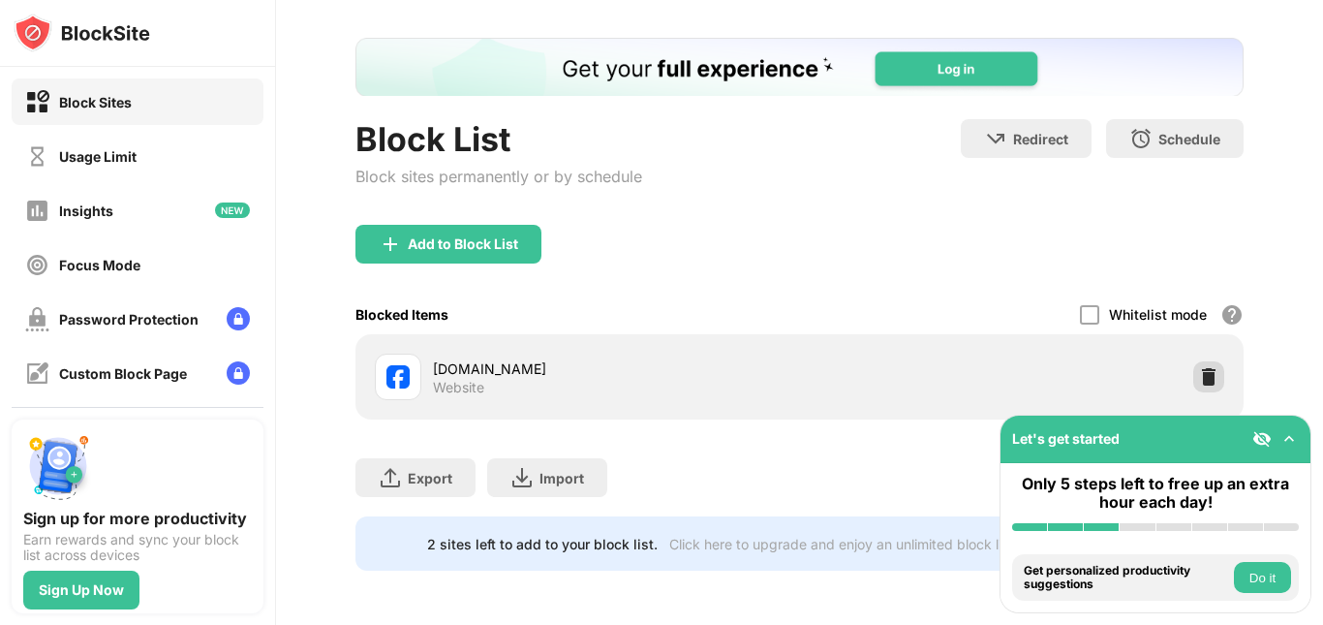
click at [1199, 367] on img at bounding box center [1208, 376] width 19 height 19
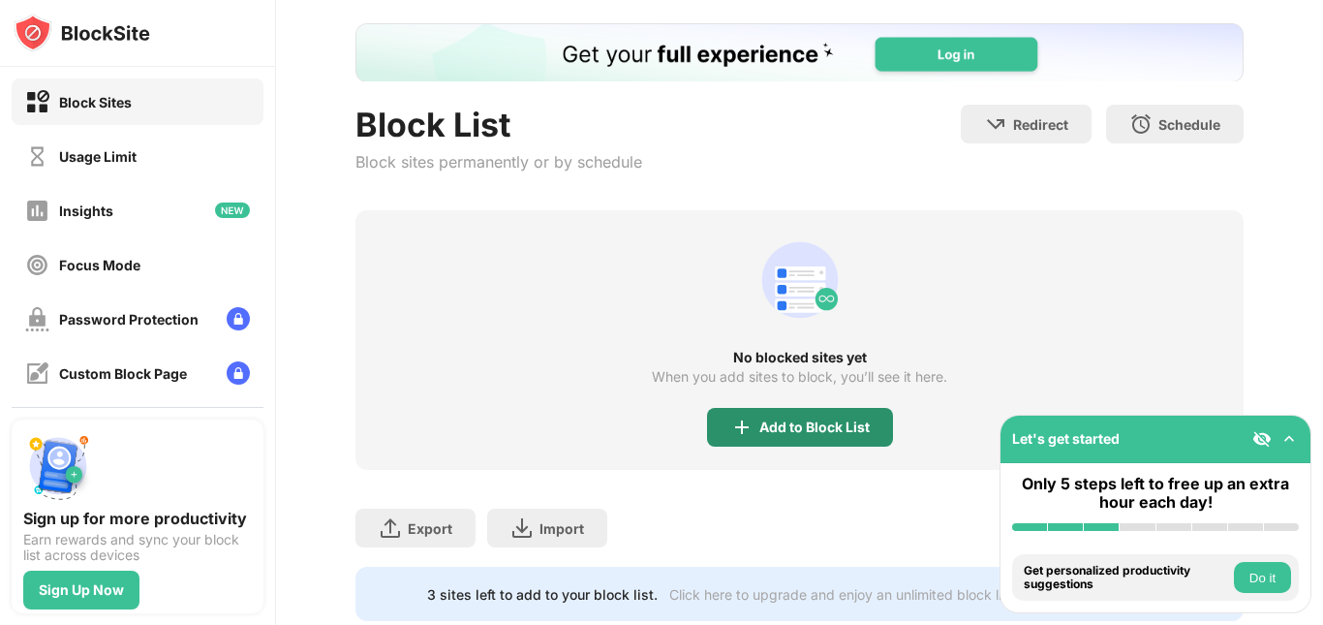
click at [769, 433] on div "Add to Block List" at bounding box center [814, 426] width 110 height 15
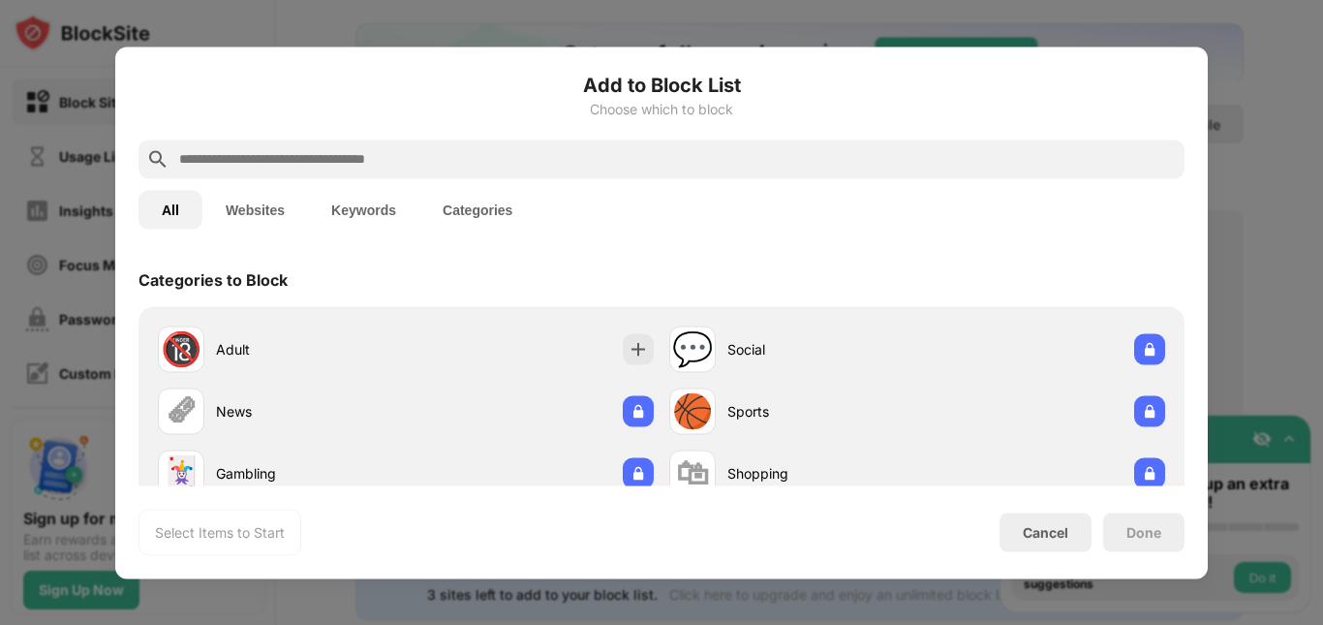
click at [310, 149] on div at bounding box center [662, 158] width 1046 height 39
click at [310, 152] on input "text" at bounding box center [677, 158] width 1000 height 23
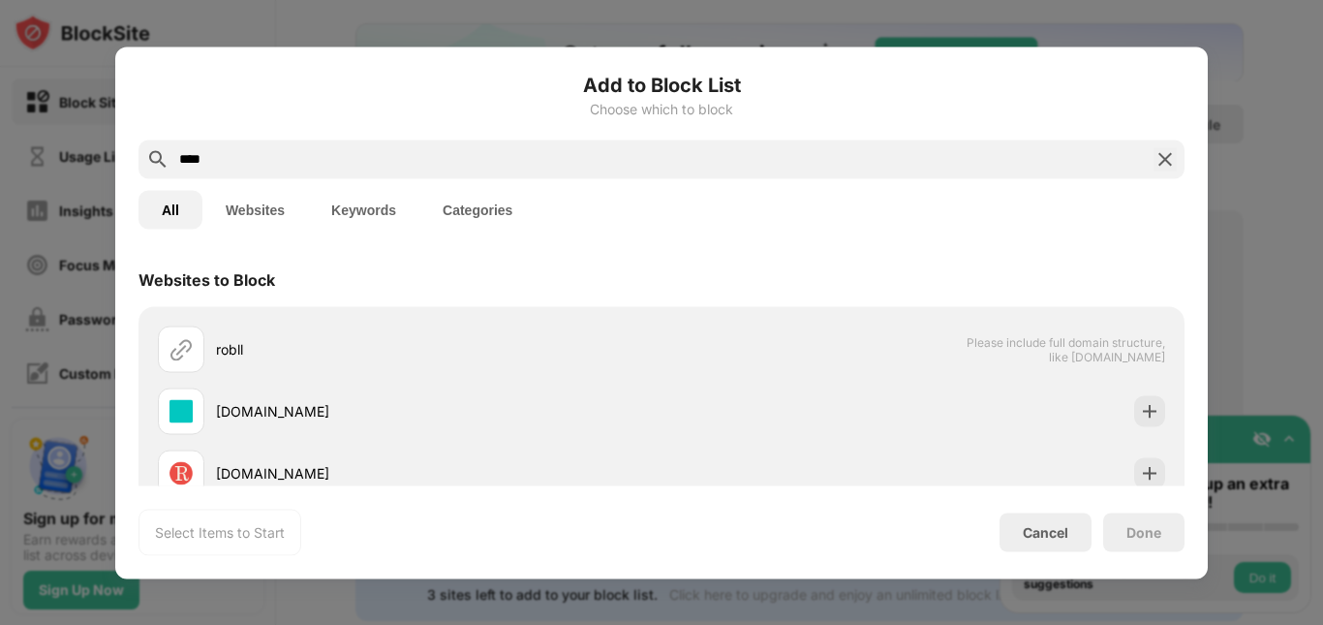
type input "****"
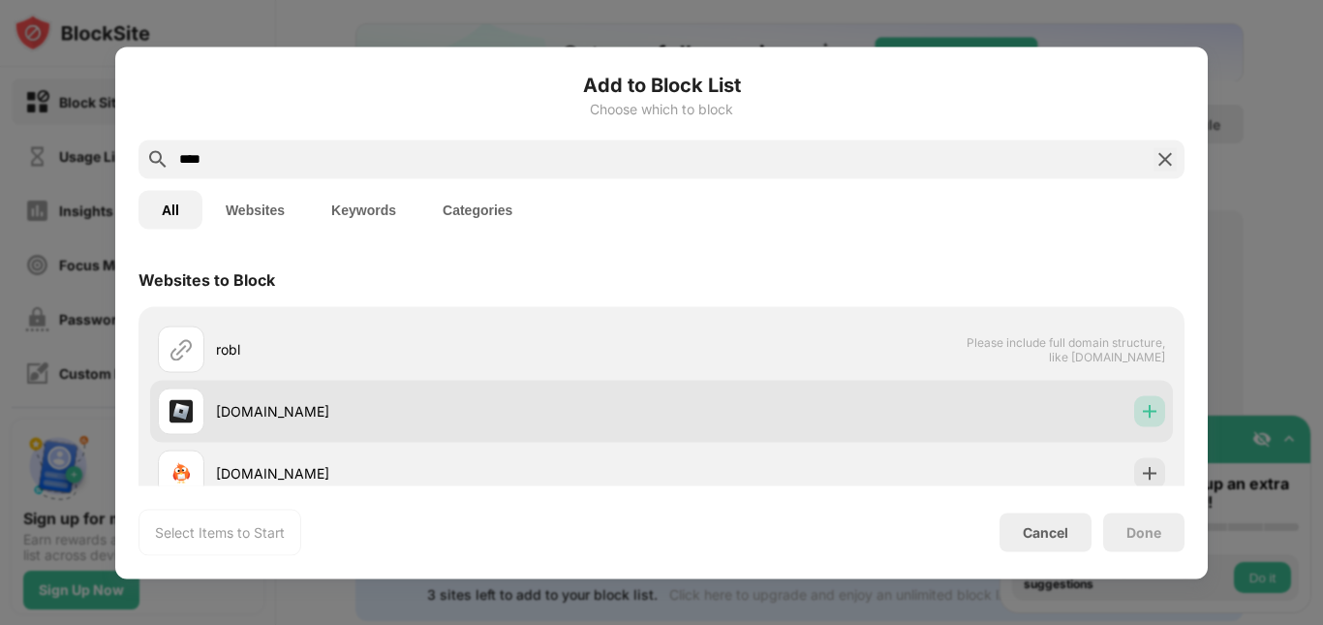
click at [1141, 412] on img at bounding box center [1149, 410] width 19 height 19
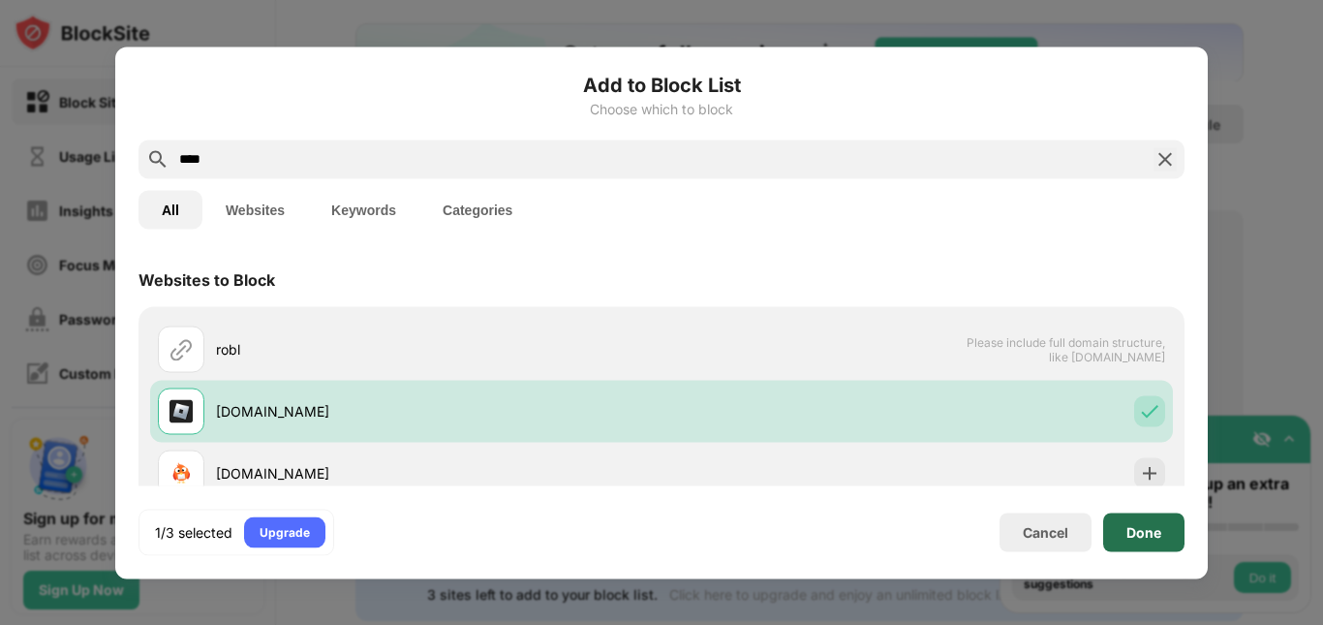
click at [1145, 527] on div "Done" at bounding box center [1143, 531] width 35 height 15
